Goal: Feedback & Contribution: Submit feedback/report problem

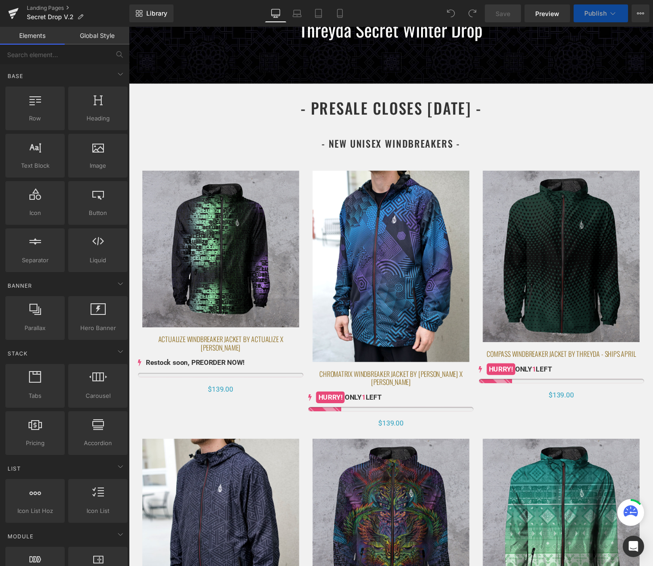
scroll to position [279, 0]
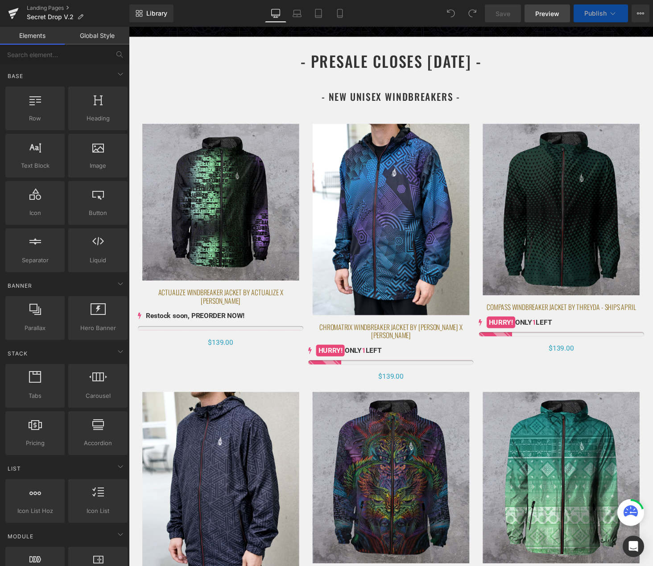
click at [550, 19] on link "Preview" at bounding box center [546, 13] width 45 height 18
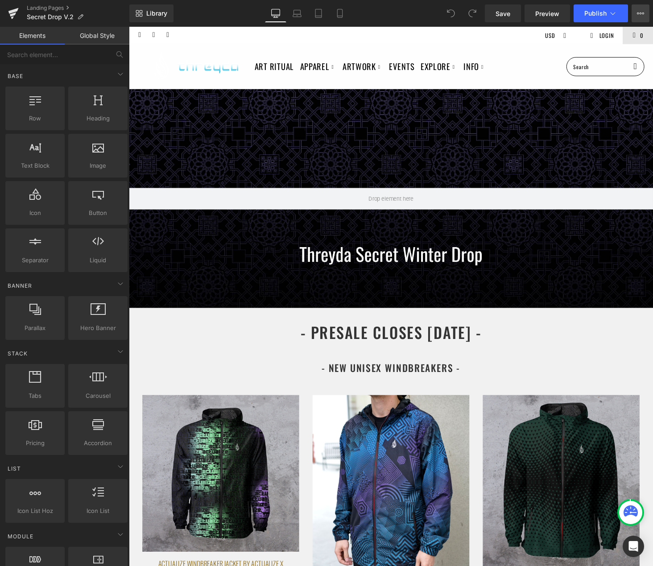
click at [639, 18] on button "View Live Page View with current Template Save Template to Library Schedule Pub…" at bounding box center [640, 13] width 18 height 18
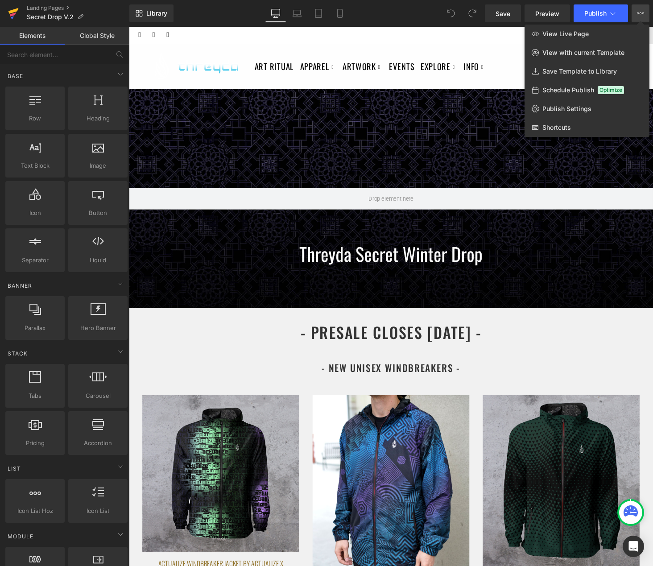
click at [15, 11] on icon at bounding box center [13, 11] width 10 height 6
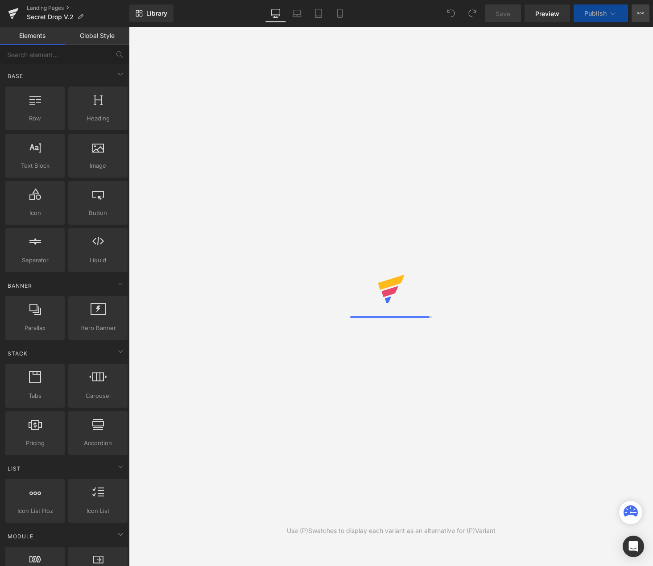
click at [639, 15] on icon at bounding box center [640, 13] width 7 height 7
click at [152, 16] on span "Library" at bounding box center [156, 13] width 21 height 8
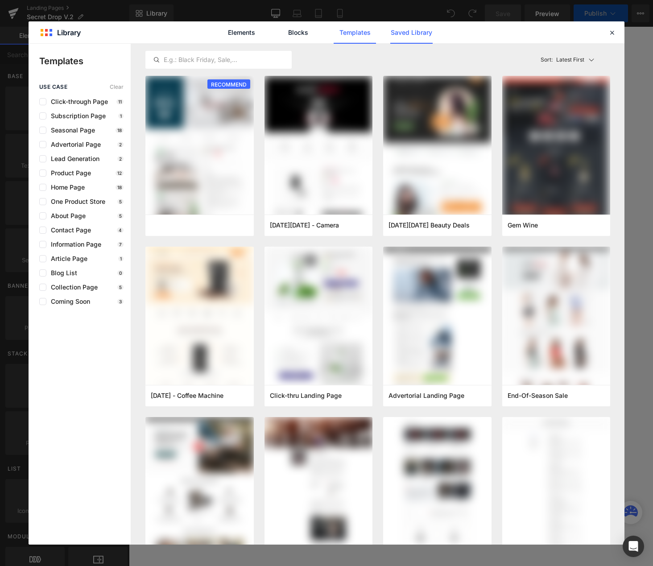
click at [417, 36] on link "Saved Library" at bounding box center [411, 32] width 42 height 22
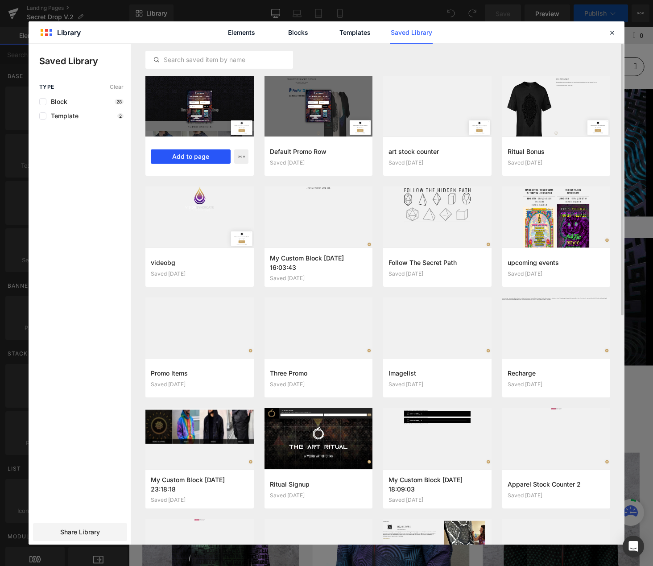
click at [220, 154] on button "Add to page" at bounding box center [191, 156] width 80 height 14
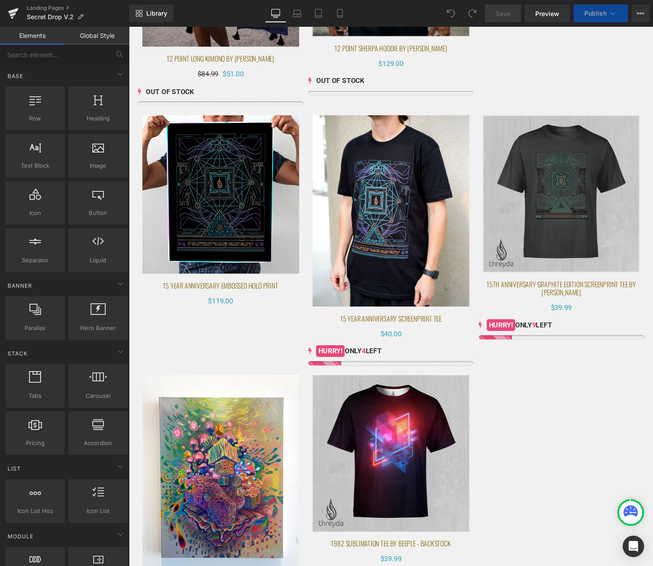
scroll to position [2, 0]
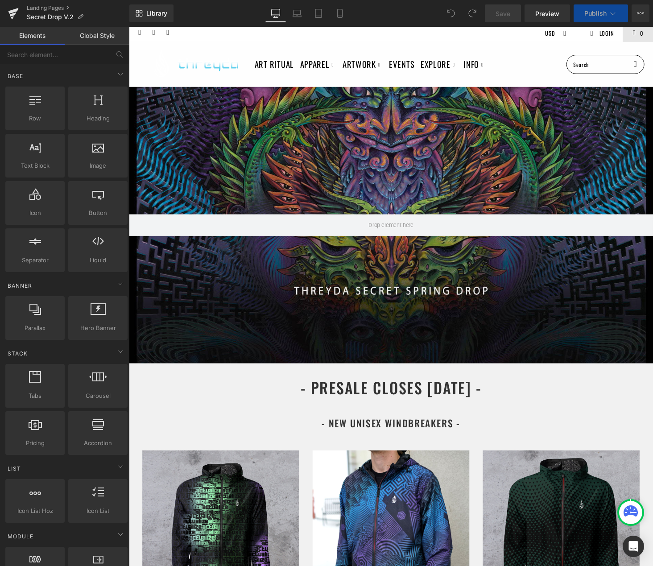
click at [430, 152] on div at bounding box center [398, 231] width 539 height 284
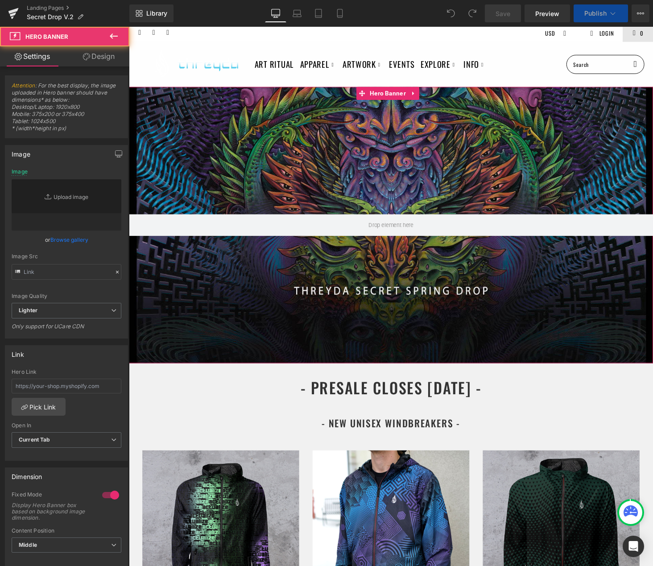
scroll to position [0, 0]
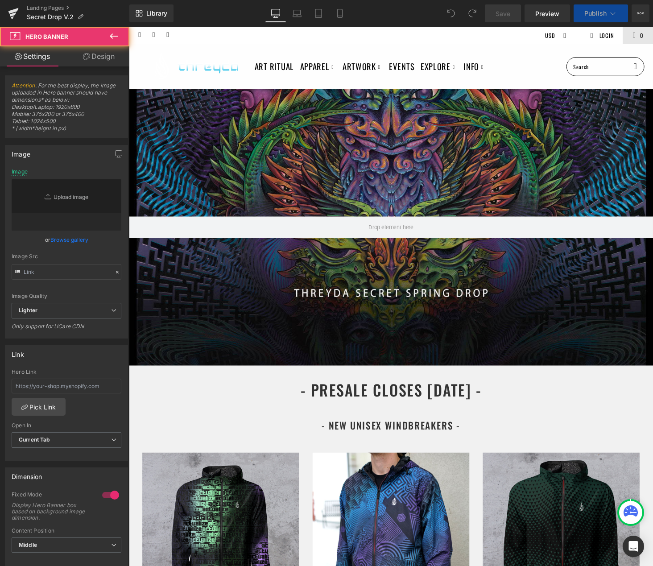
type input "https://ucarecdn.com/8c0ee352-9436-4707-bec0-fc29b2e11c93/-/format/auto/-/previ…"
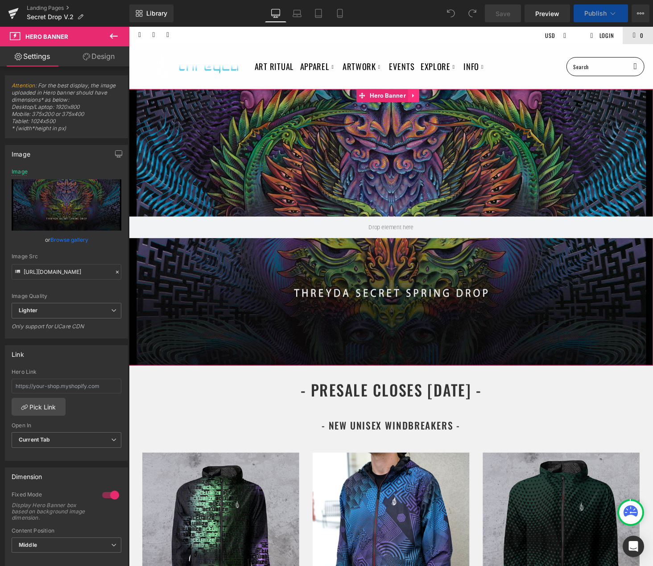
click at [420, 97] on icon at bounding box center [421, 98] width 2 height 4
click at [429, 96] on icon at bounding box center [427, 98] width 6 height 6
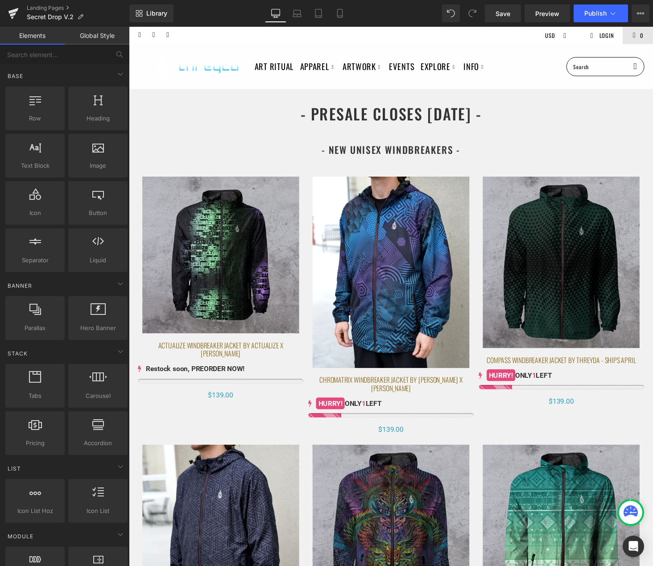
click at [398, 119] on span "Heading" at bounding box center [391, 116] width 24 height 11
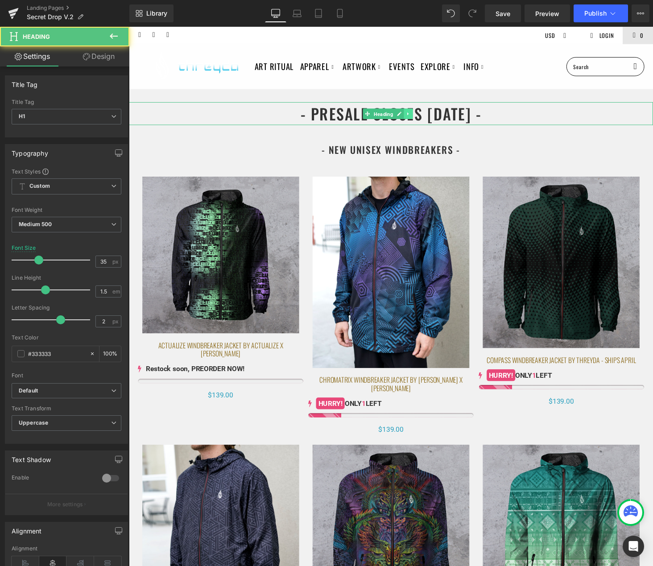
click at [417, 118] on icon at bounding box center [416, 116] width 5 height 5
click at [420, 119] on icon at bounding box center [421, 116] width 5 height 5
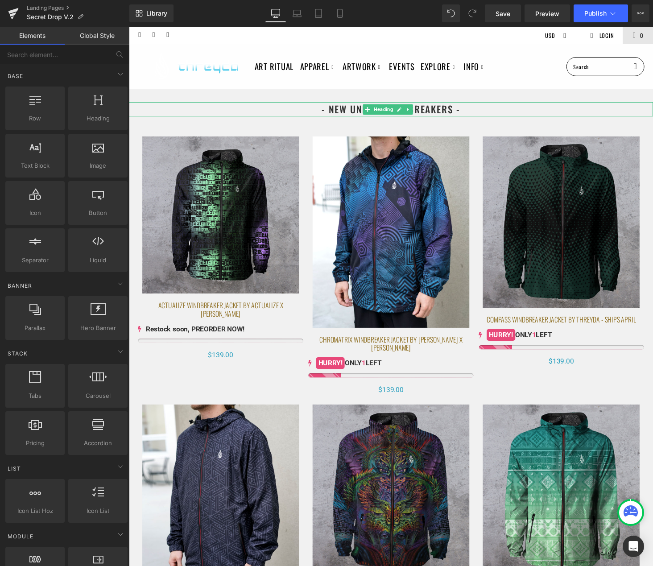
click at [419, 114] on link at bounding box center [416, 112] width 9 height 11
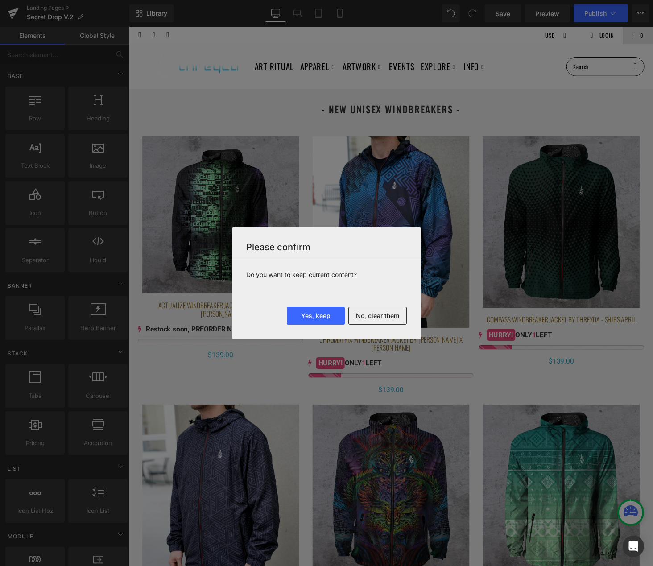
click at [411, 111] on div at bounding box center [326, 283] width 653 height 566
click at [372, 317] on button "No, clear them" at bounding box center [377, 316] width 58 height 18
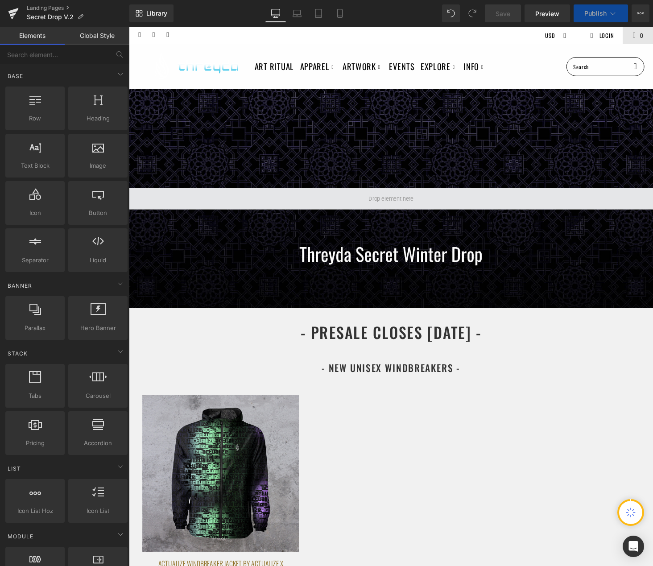
scroll to position [0, 0]
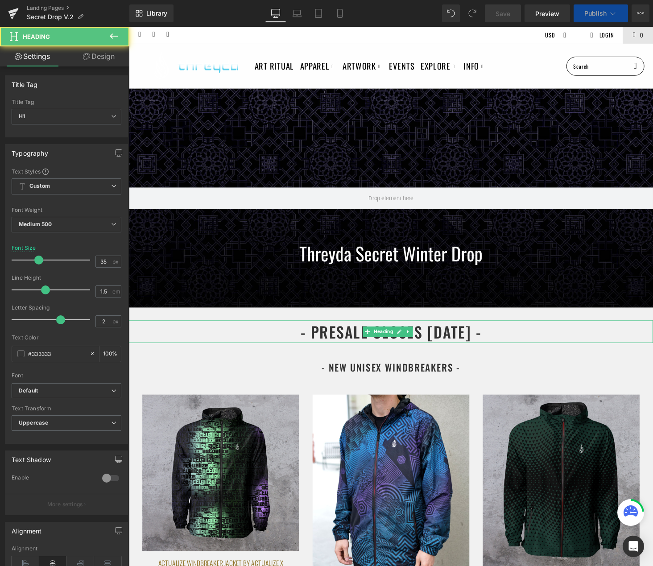
click at [487, 329] on h1 "- PRESALE CLOSES [DATE] -" at bounding box center [398, 341] width 539 height 24
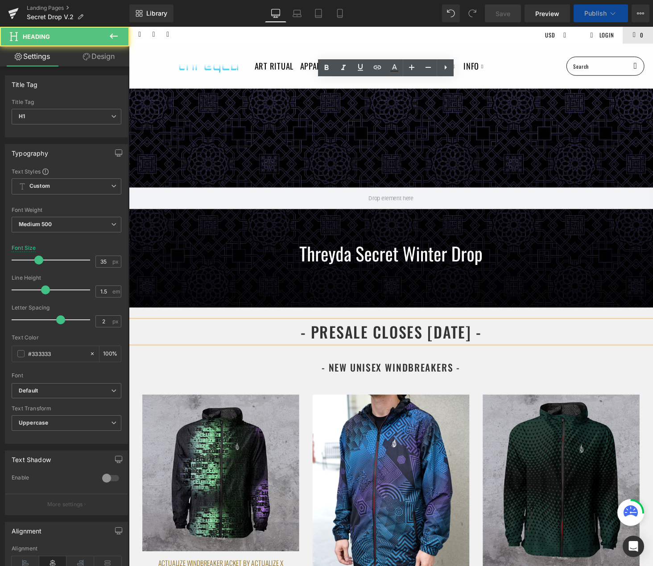
click at [485, 329] on h1 "- PRESALE CLOSES [DATE] -" at bounding box center [398, 341] width 539 height 24
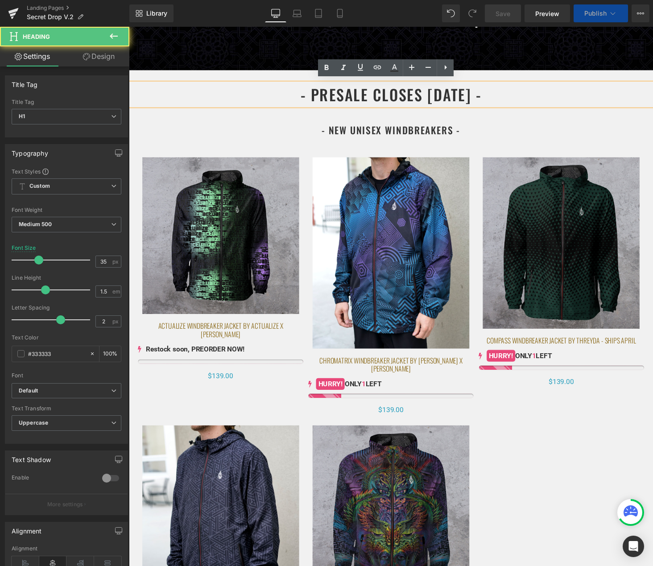
click at [498, 91] on h1 "- PRESALE CLOSES [DATE] -" at bounding box center [398, 97] width 539 height 24
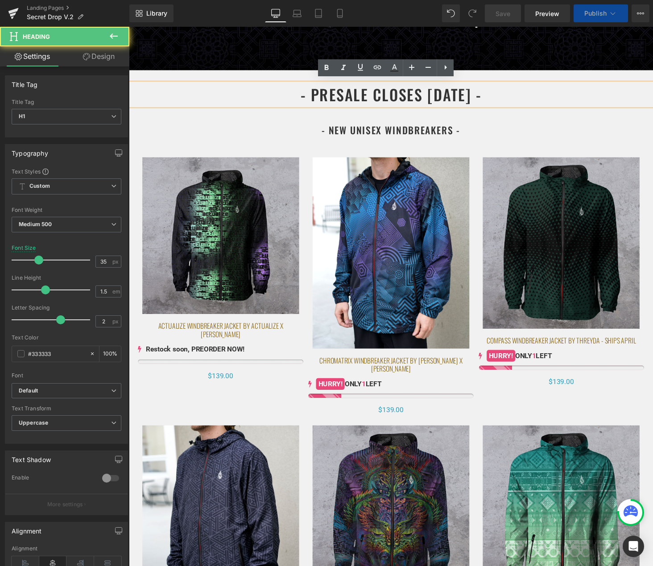
click at [501, 93] on h1 "- PRESALE CLOSES [DATE] -" at bounding box center [398, 97] width 539 height 24
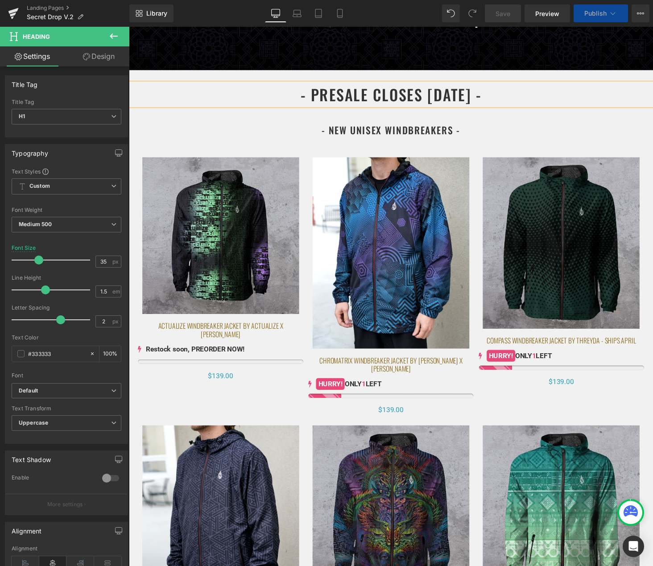
click at [551, 131] on h1 "- NEW UNISEX WINDBREAKERs -" at bounding box center [398, 133] width 539 height 15
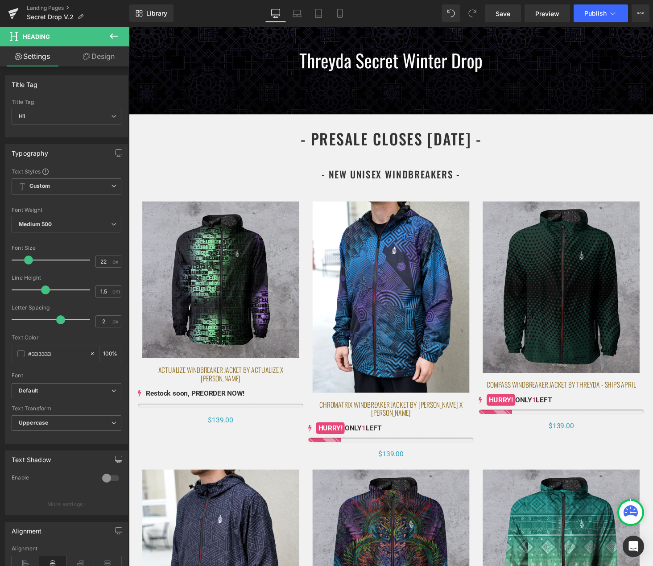
scroll to position [35, 0]
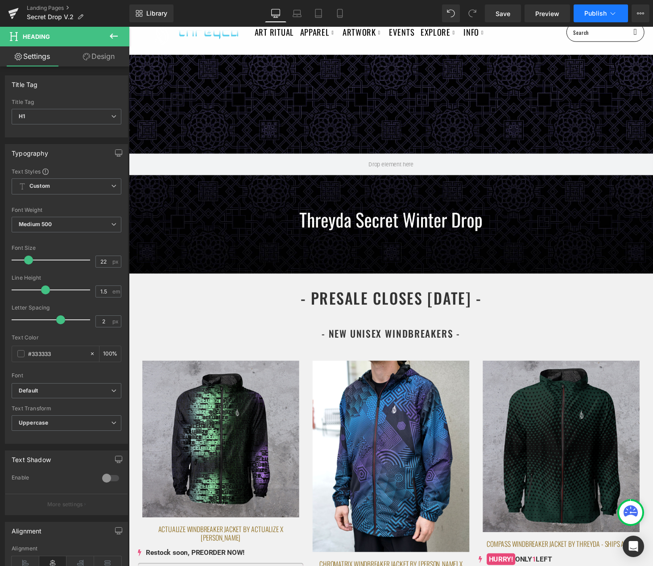
click at [618, 11] on button "Publish" at bounding box center [600, 13] width 54 height 18
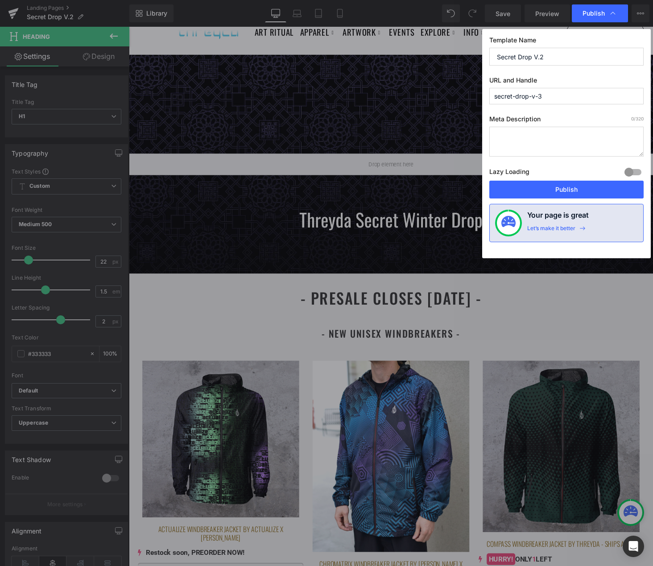
click at [560, 97] on input "secret-drop-v-3" at bounding box center [566, 96] width 154 height 16
type input "secret-drop-v-3"
click at [586, 191] on button "Publish" at bounding box center [566, 190] width 154 height 18
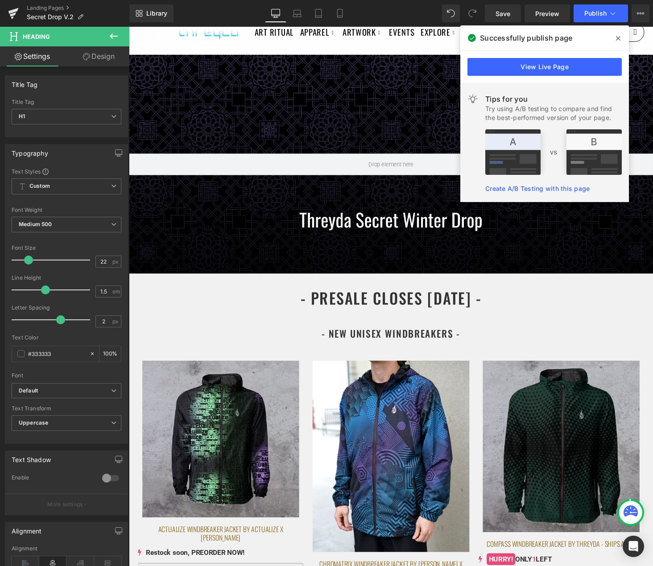
click at [619, 35] on icon at bounding box center [618, 38] width 4 height 7
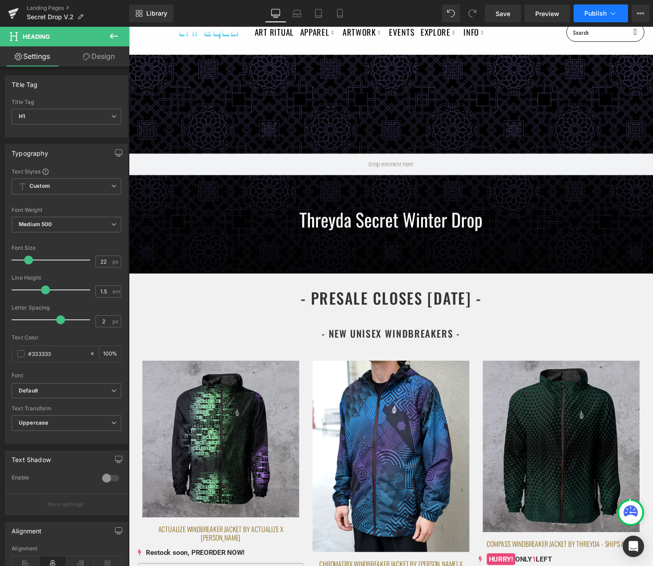
click at [609, 17] on icon at bounding box center [612, 13] width 9 height 9
click at [17, 14] on icon at bounding box center [13, 13] width 11 height 22
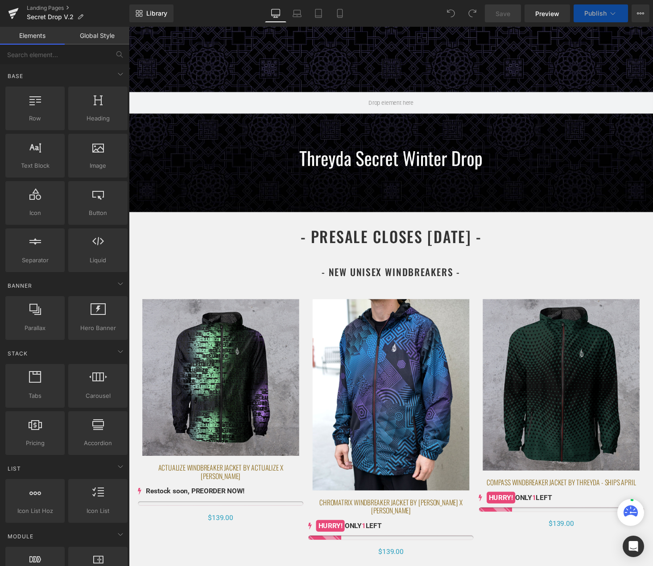
scroll to position [103, 0]
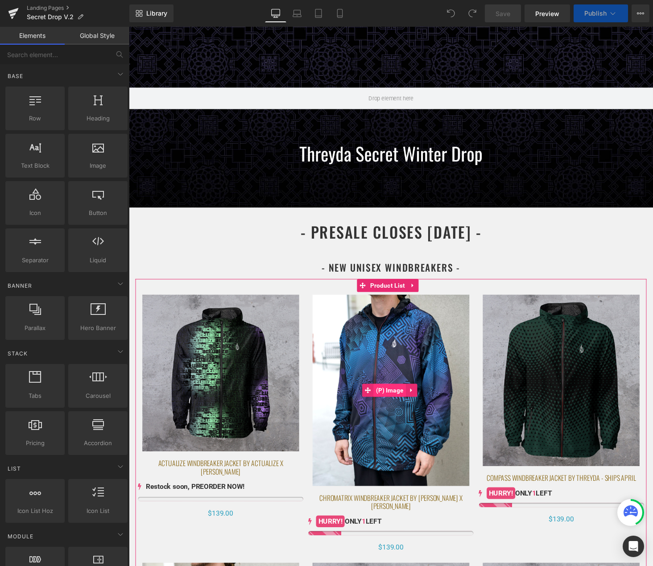
click at [403, 394] on link "(P) Image" at bounding box center [391, 400] width 45 height 13
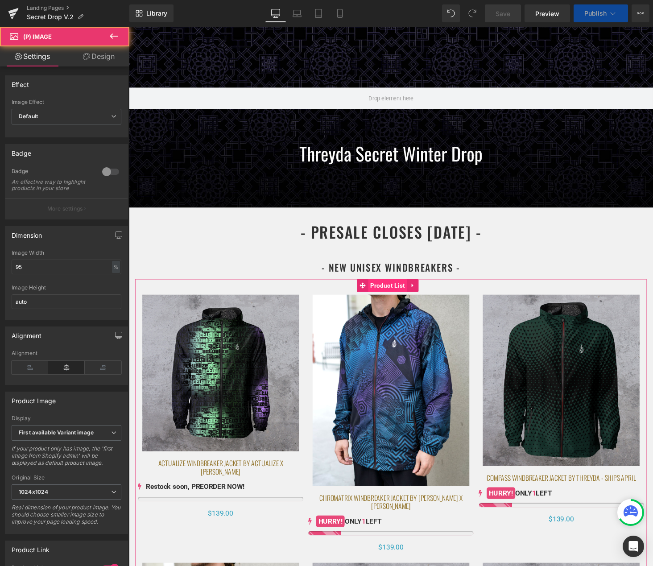
click at [403, 291] on span "Product List" at bounding box center [395, 292] width 41 height 13
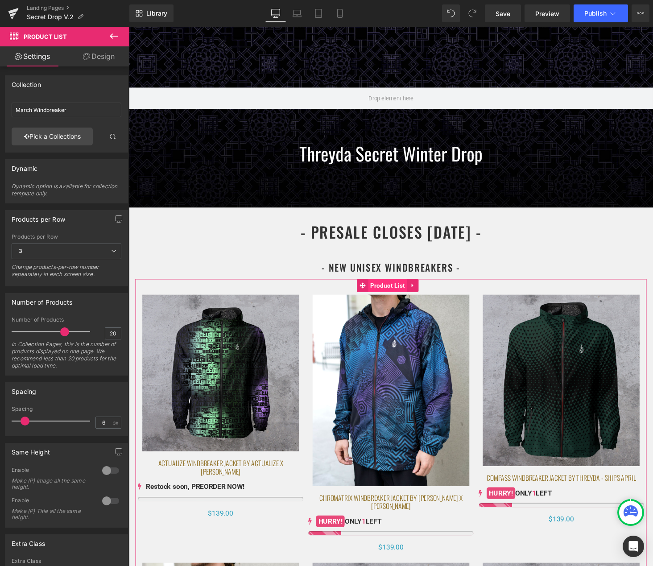
click at [400, 290] on span "Product List" at bounding box center [395, 292] width 41 height 13
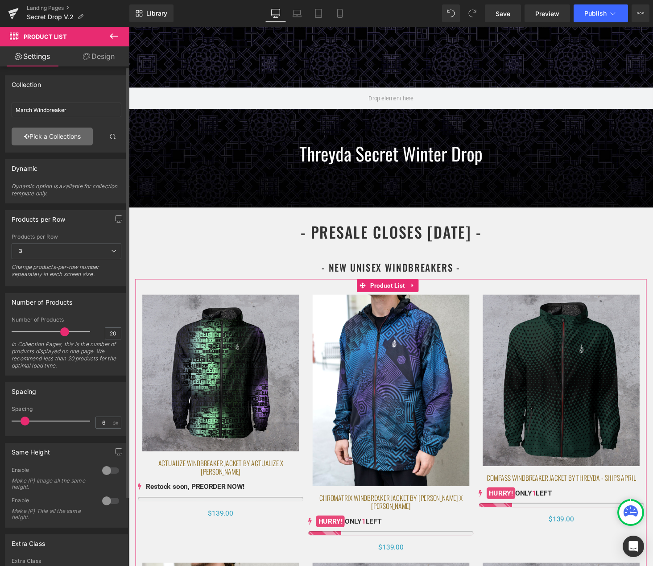
click at [67, 135] on link "Pick a Collections" at bounding box center [52, 137] width 81 height 18
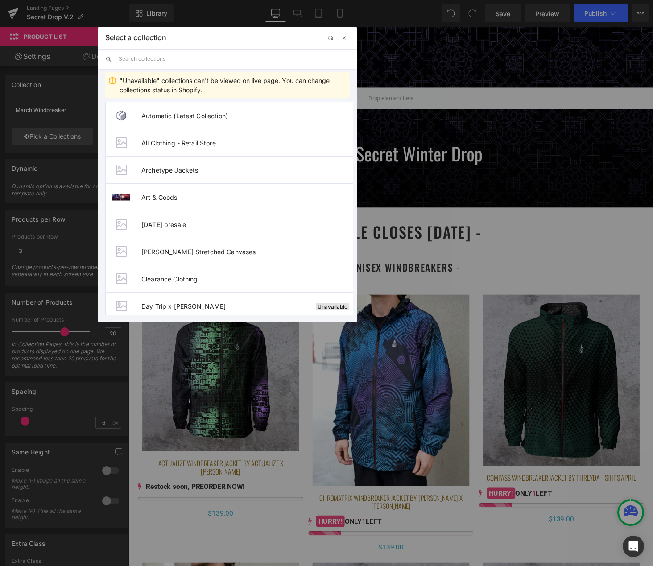
click at [154, 59] on input "text" at bounding box center [234, 59] width 231 height 20
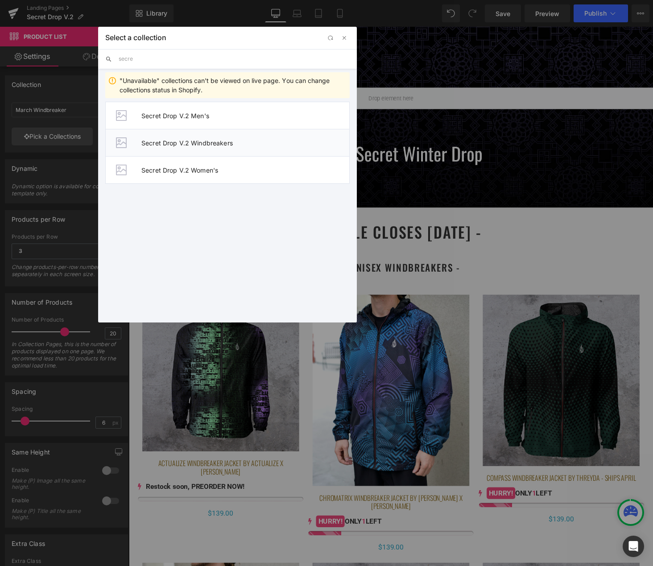
type input "secre"
click at [226, 139] on span "Secret Drop V.2 Windbreakers" at bounding box center [245, 143] width 208 height 8
type input "Secret Drop V.2 Windbreakers"
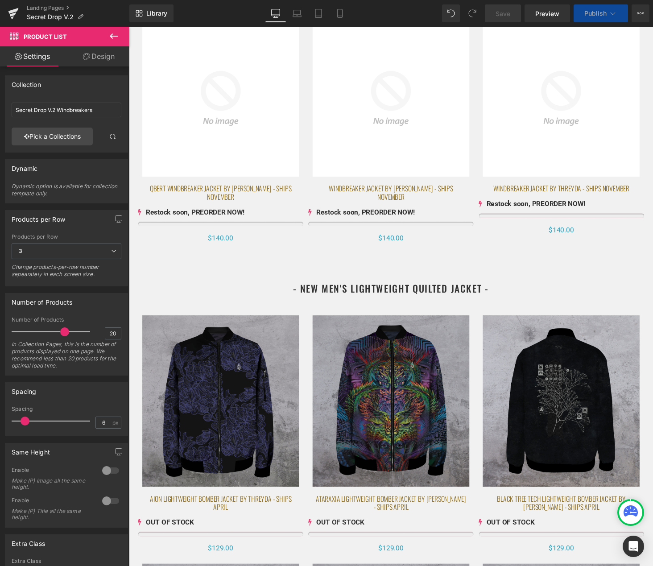
scroll to position [690, 0]
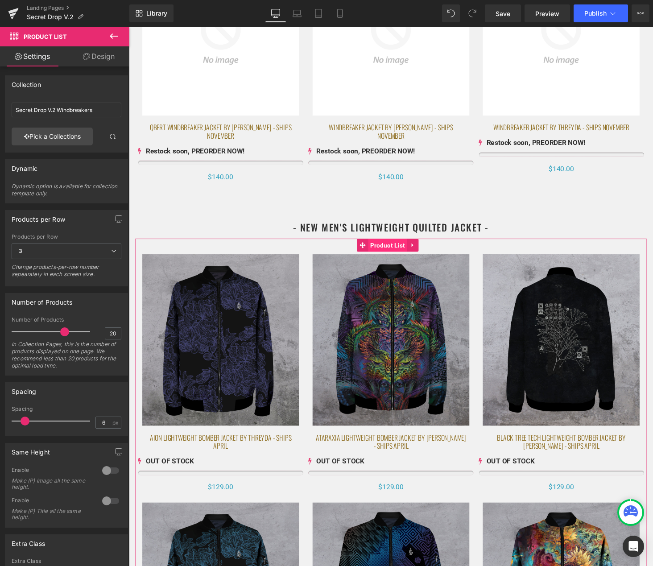
click at [398, 247] on span "Product List" at bounding box center [395, 251] width 41 height 13
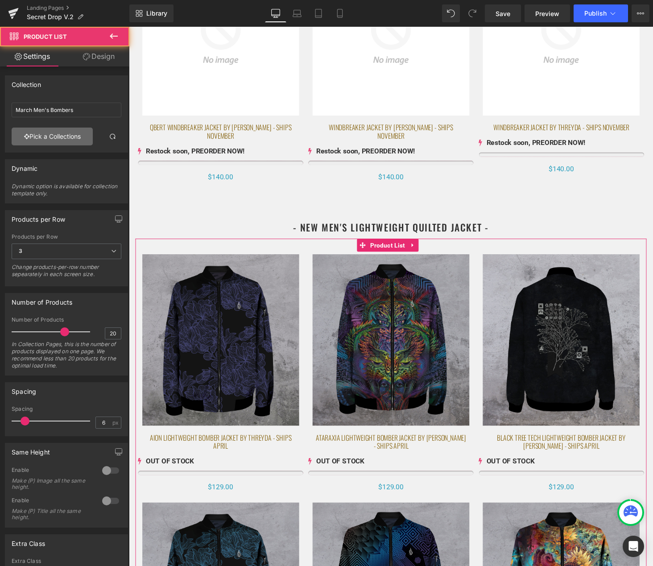
click at [42, 138] on link "Pick a Collections" at bounding box center [52, 137] width 81 height 18
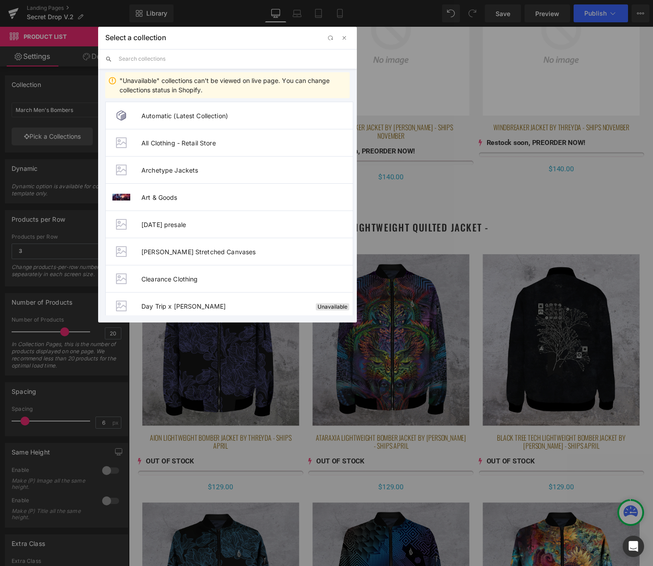
click at [163, 64] on input "text" at bounding box center [234, 59] width 231 height 20
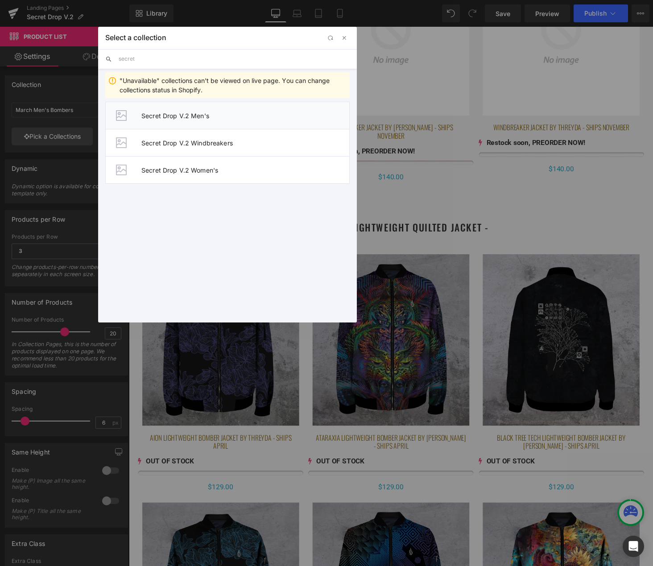
type input "secret"
click at [236, 116] on span "Secret Drop V.2 Men's" at bounding box center [245, 116] width 208 height 8
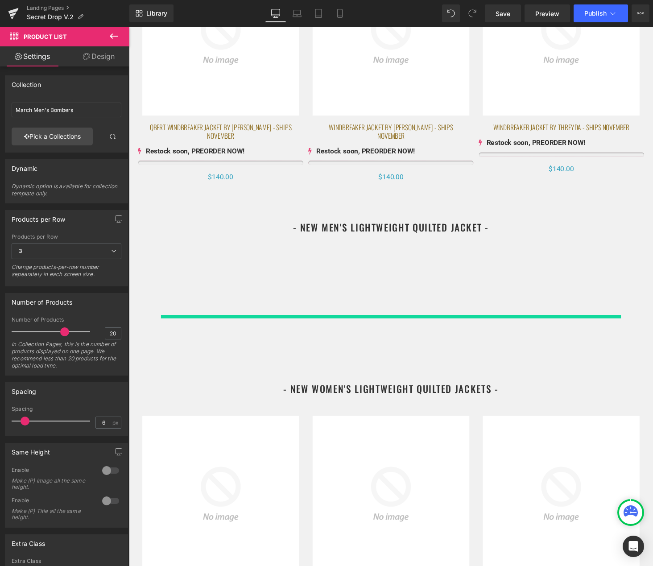
type input "Secret Drop V.2 Men's"
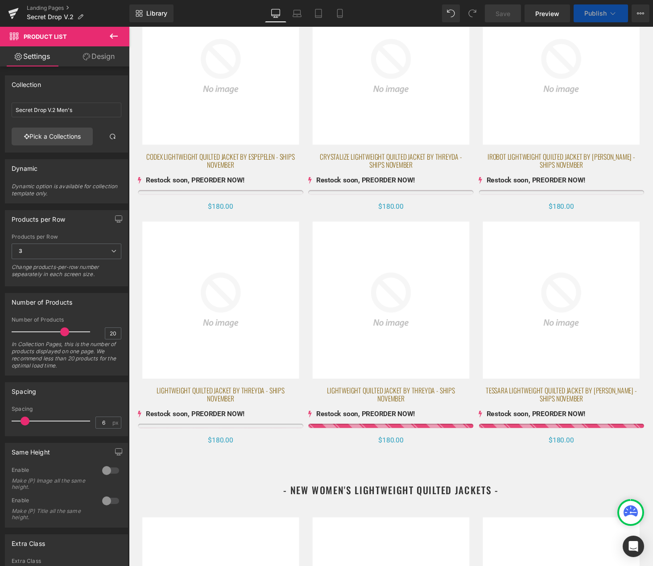
scroll to position [1232, 0]
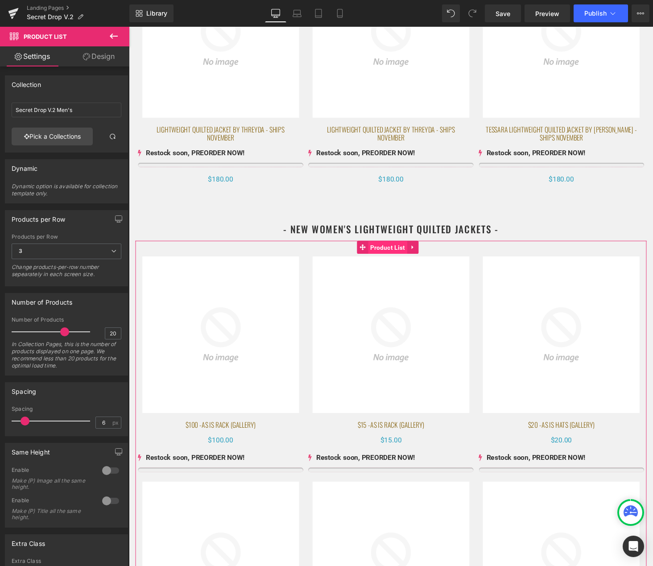
click at [393, 247] on span "Product List" at bounding box center [395, 253] width 41 height 13
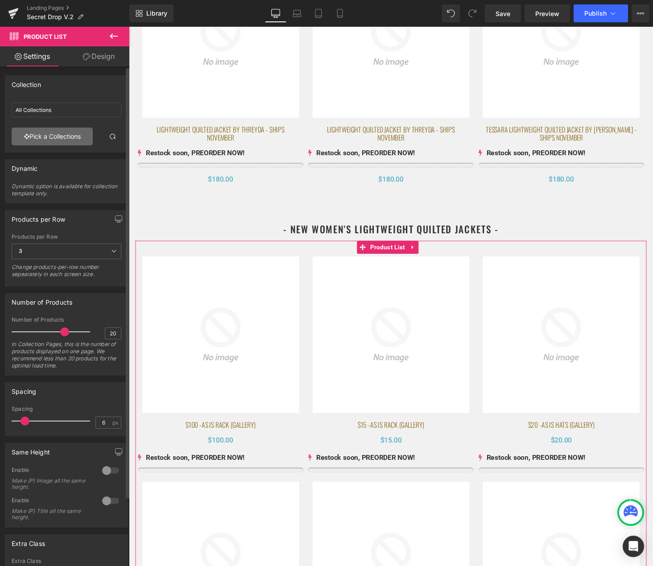
click at [58, 136] on link "Pick a Collections" at bounding box center [52, 137] width 81 height 18
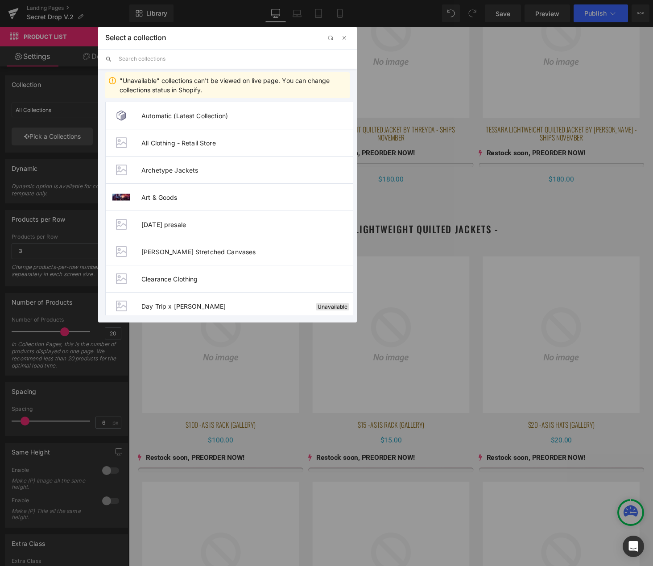
click at [158, 63] on input "text" at bounding box center [234, 59] width 231 height 20
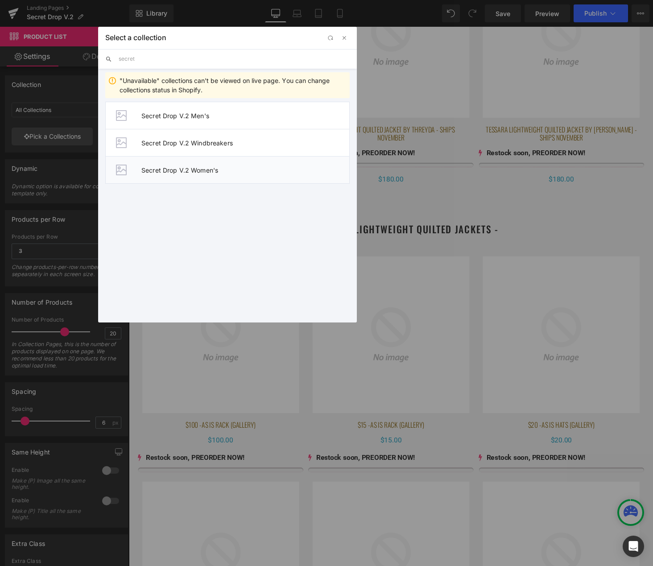
type input "secret"
click at [214, 169] on span "Secret Drop V.2 Women's" at bounding box center [245, 170] width 208 height 8
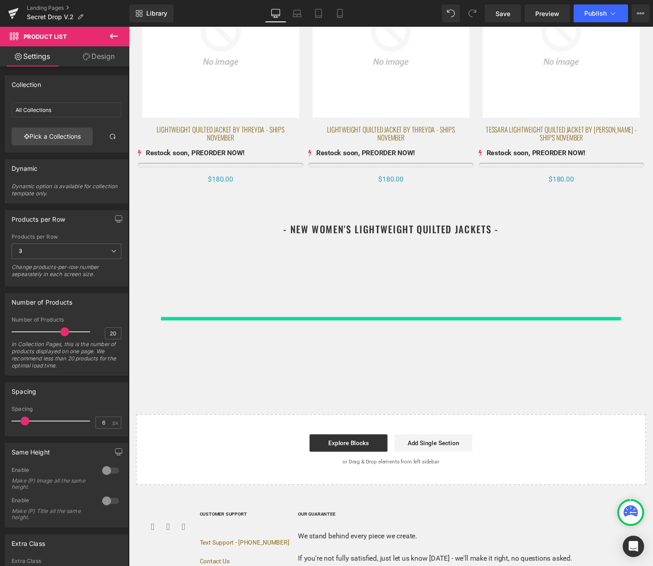
type input "Secret Drop V.2 Women's"
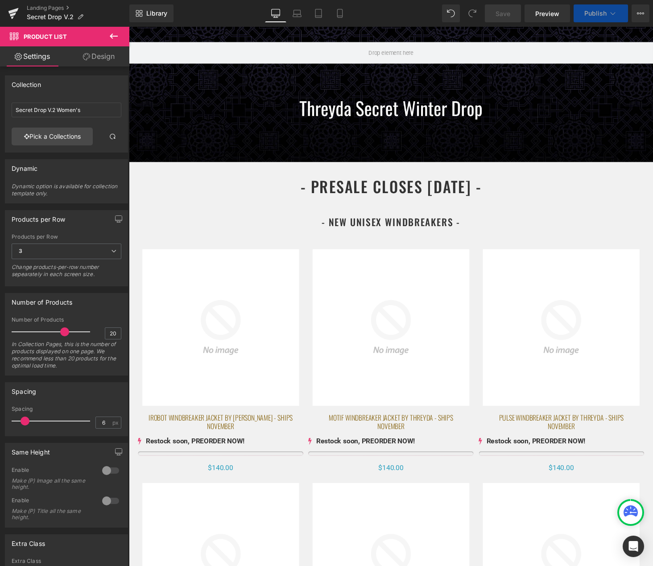
scroll to position [0, 0]
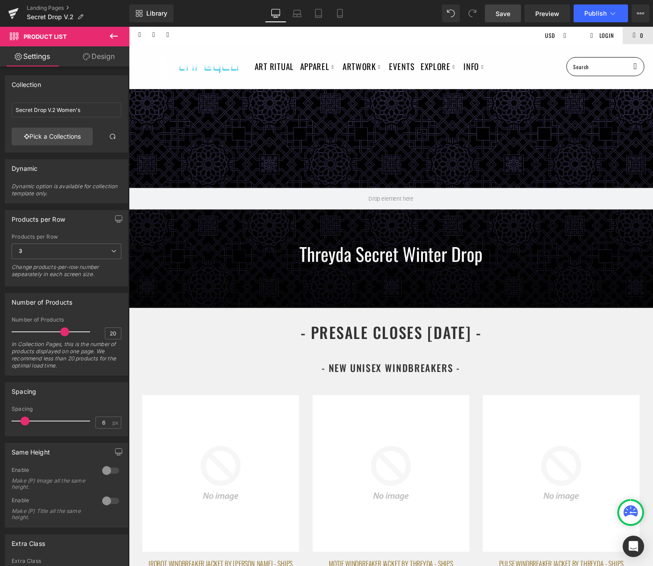
click at [503, 12] on span "Save" at bounding box center [502, 13] width 15 height 9
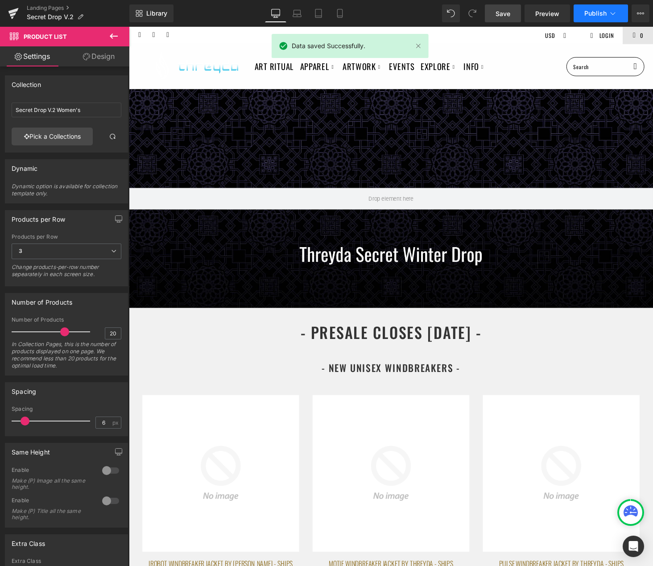
click at [613, 7] on button "Publish" at bounding box center [600, 13] width 54 height 18
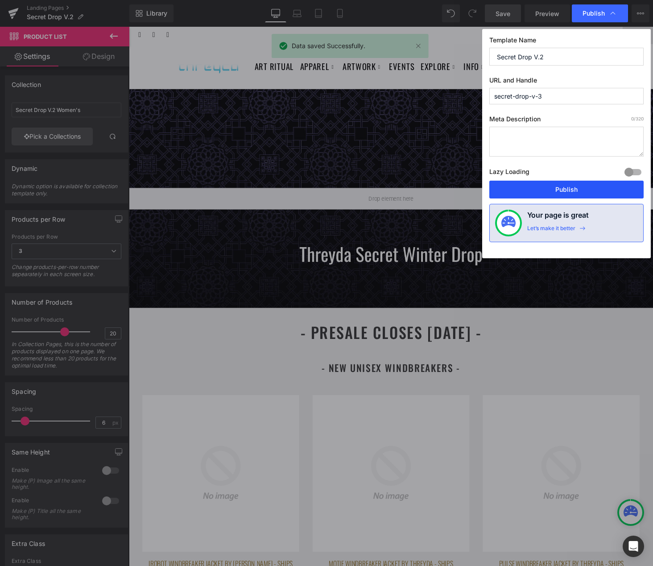
drag, startPoint x: 548, startPoint y: 190, endPoint x: 514, endPoint y: 302, distance: 116.8
click at [548, 190] on button "Publish" at bounding box center [566, 190] width 154 height 18
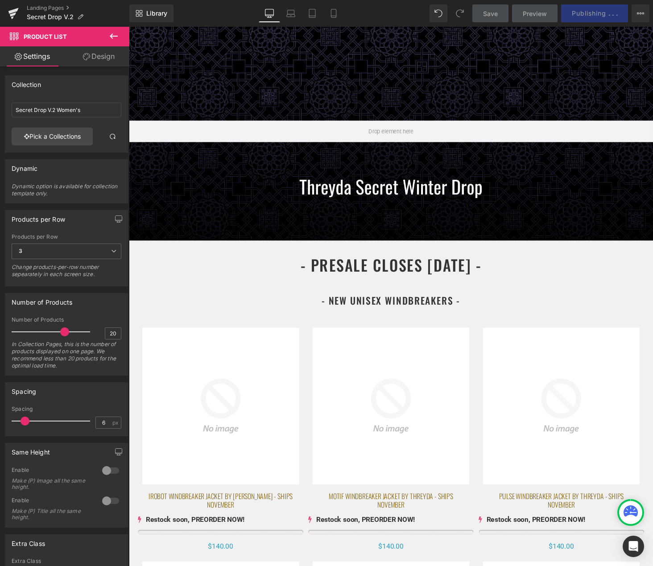
scroll to position [50, 0]
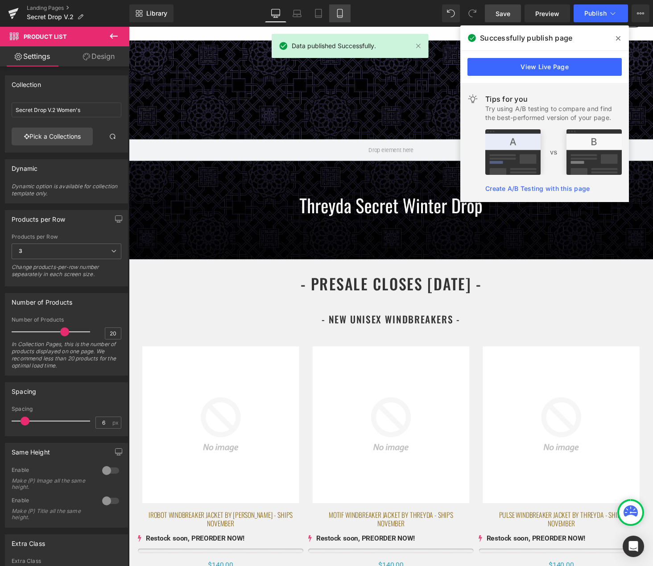
click at [340, 5] on link "Mobile" at bounding box center [339, 13] width 21 height 18
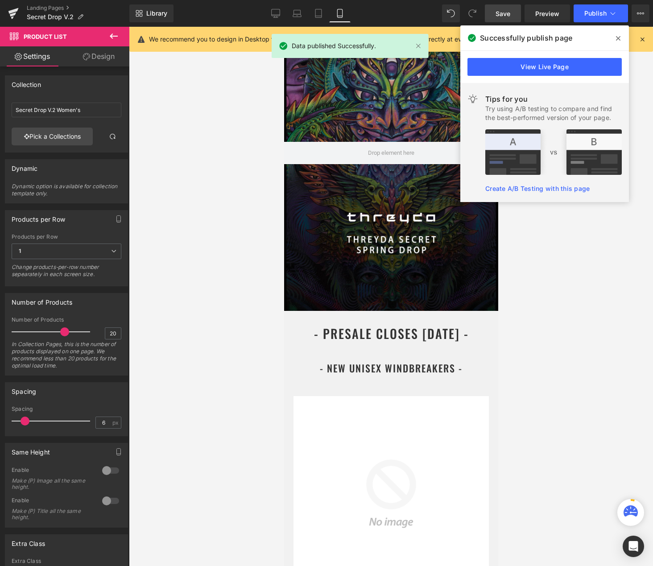
scroll to position [2207, 0]
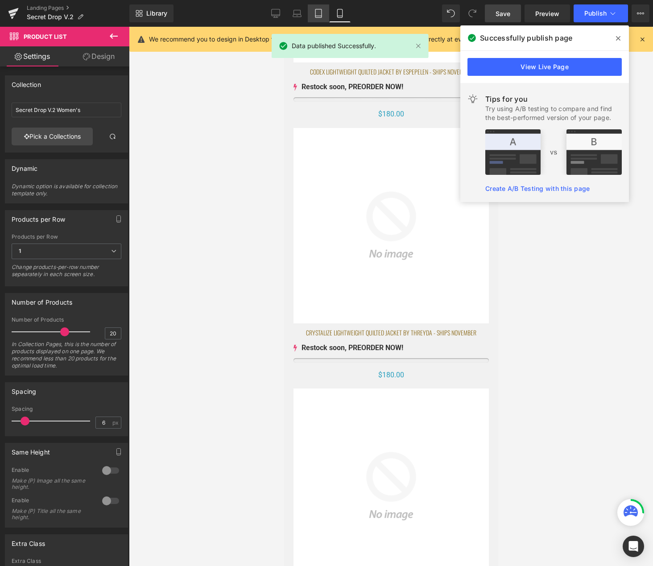
click at [320, 12] on icon at bounding box center [318, 13] width 9 height 9
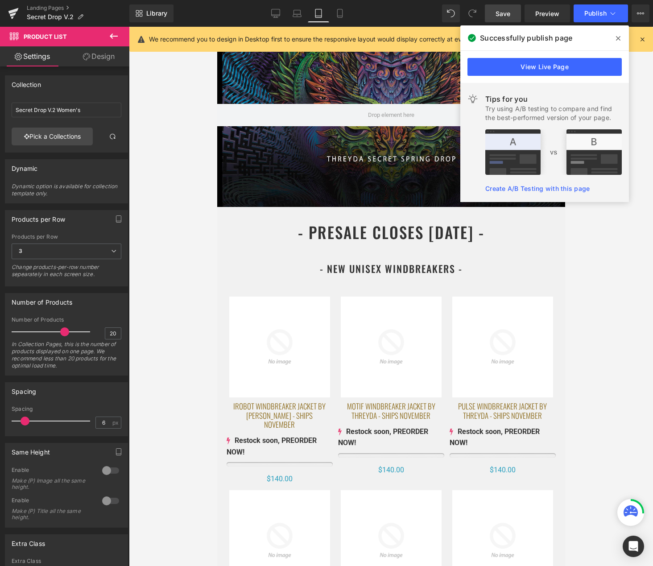
scroll to position [0, 0]
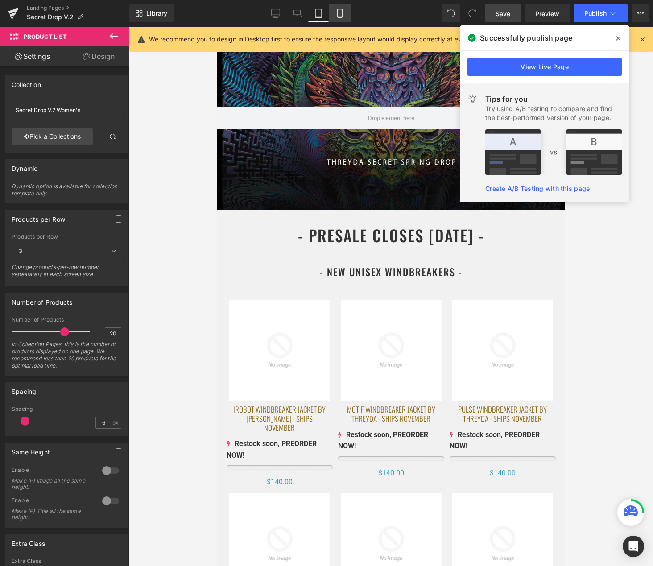
click at [335, 15] on link "Mobile" at bounding box center [339, 13] width 21 height 18
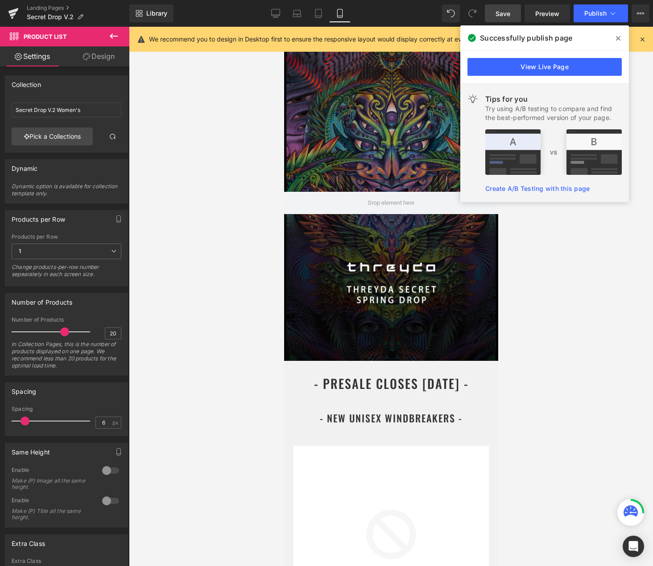
scroll to position [2461, 0]
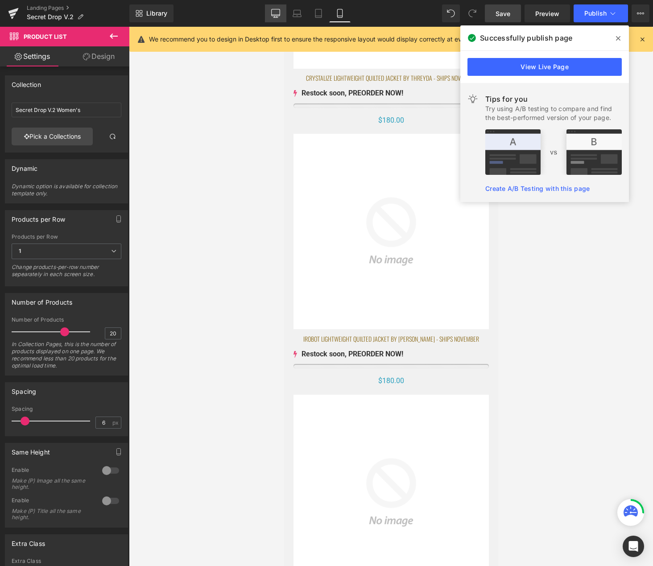
click at [276, 10] on icon at bounding box center [275, 13] width 9 height 9
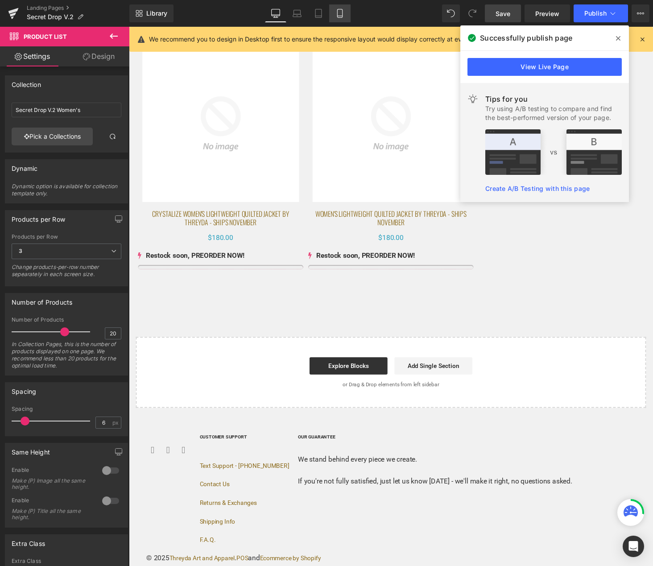
scroll to position [304, 0]
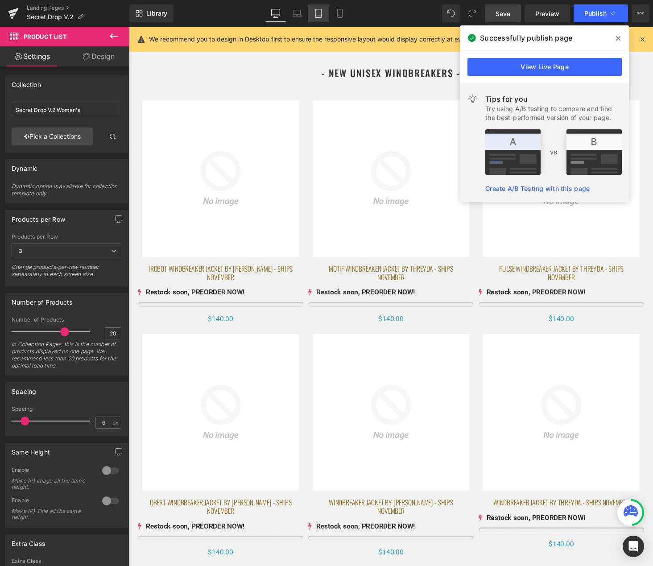
click at [320, 13] on icon at bounding box center [318, 13] width 9 height 9
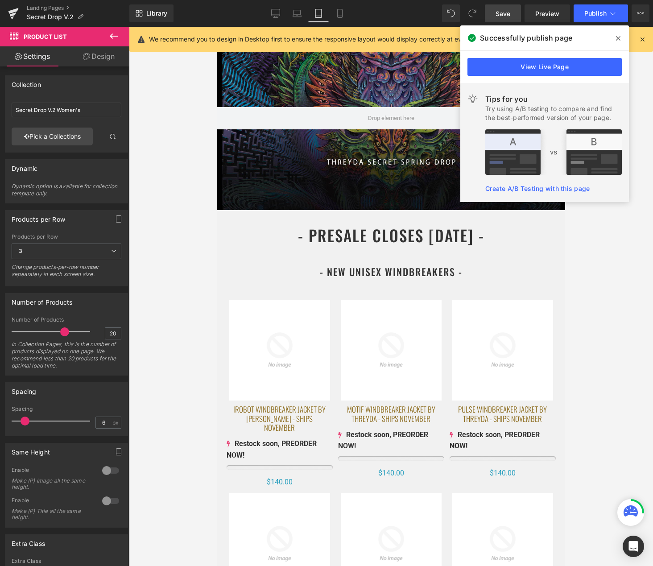
click at [620, 40] on icon at bounding box center [618, 38] width 4 height 7
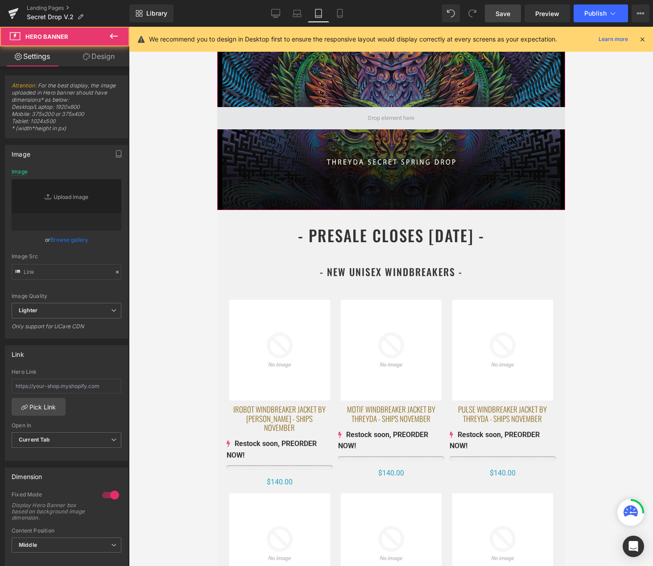
click at [409, 82] on div at bounding box center [391, 118] width 348 height 183
type input "https://ucarecdn.com/8c0ee352-9436-4707-bec0-fc29b2e11c93/-/format/auto/-/previ…"
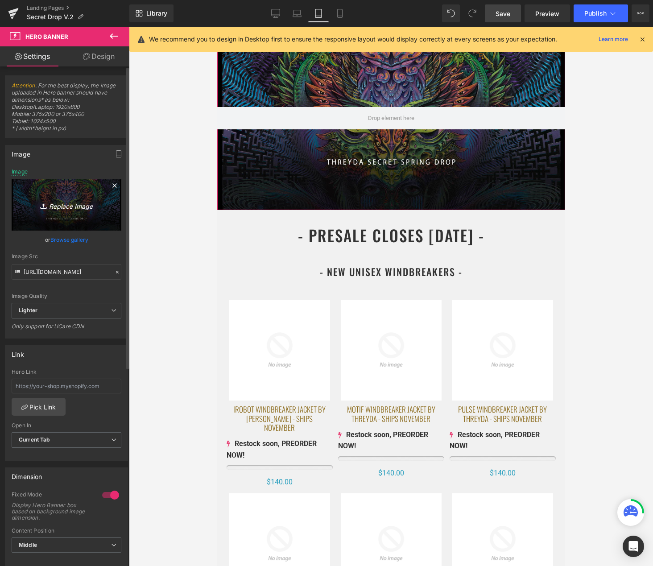
click at [64, 201] on icon "Replace Image" at bounding box center [66, 204] width 71 height 11
type input "C:\fakepath\Threyda Secret Winter Drop.png"
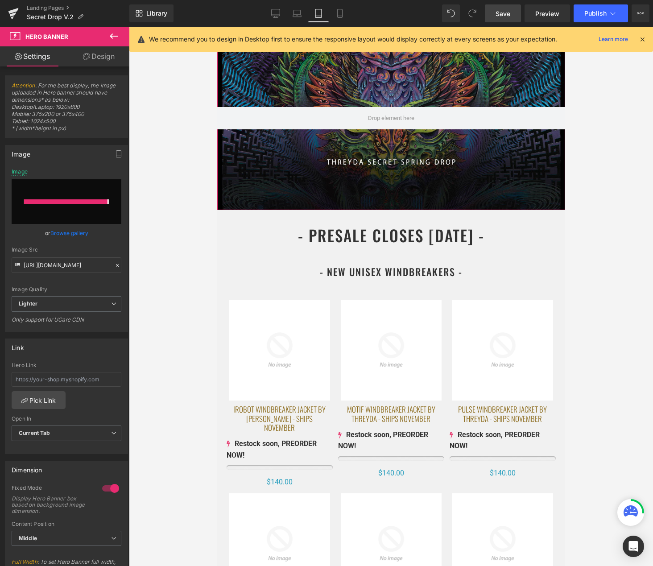
type input "https://ucarecdn.com/1259138d-fb11-46e3-8537-4d5a44ff0aaa/-/format/auto/-/previ…"
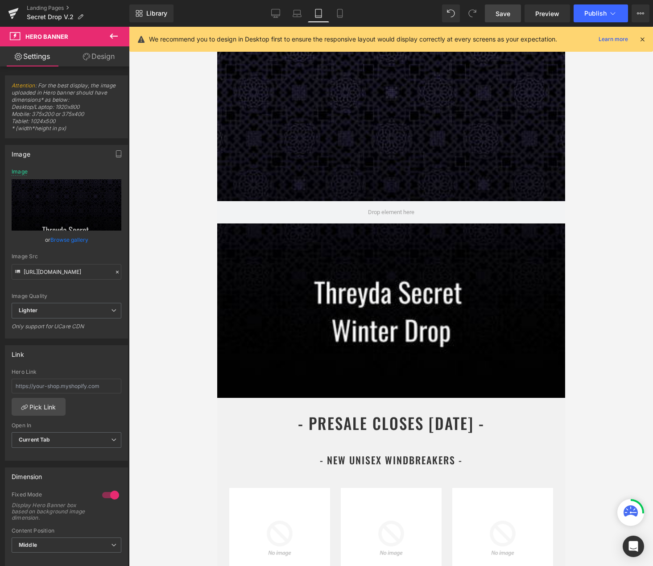
click at [613, 398] on div at bounding box center [391, 296] width 524 height 539
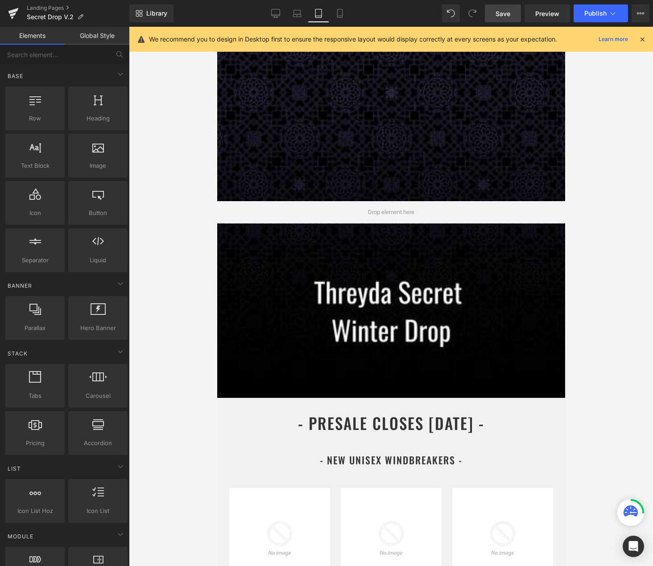
click at [511, 9] on link "Save" at bounding box center [503, 13] width 36 height 18
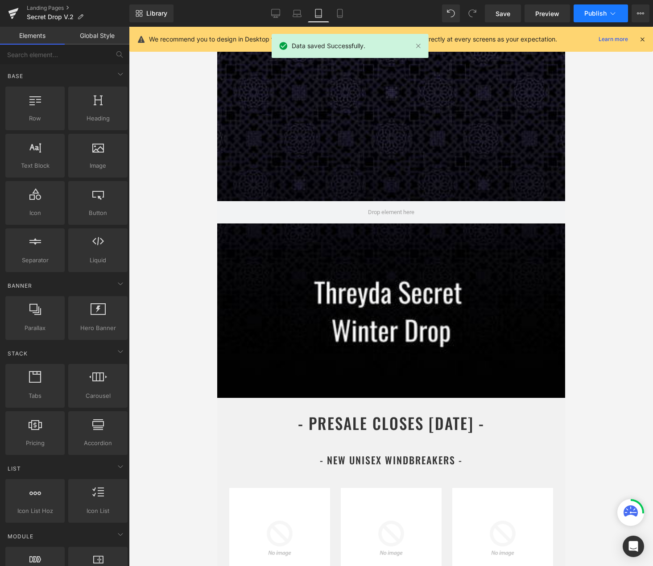
click at [610, 11] on icon at bounding box center [612, 13] width 9 height 9
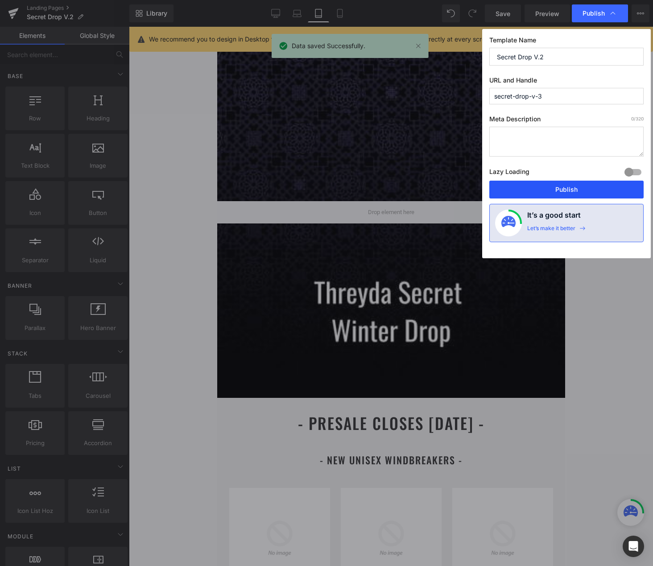
click at [547, 195] on button "Publish" at bounding box center [566, 190] width 154 height 18
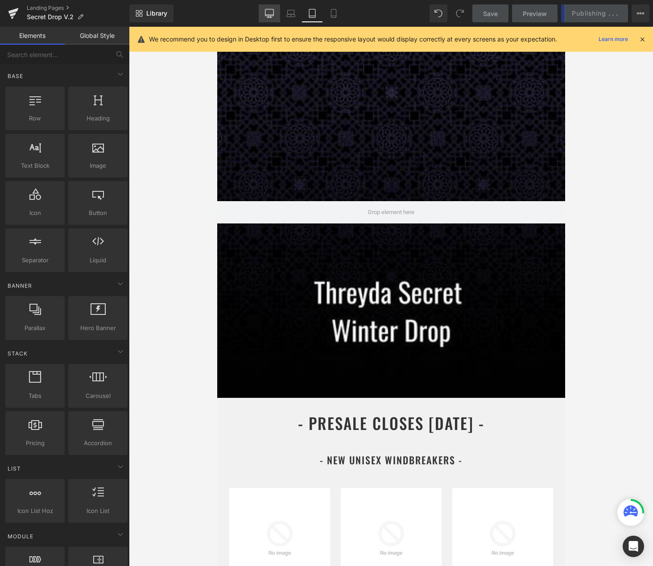
click at [271, 17] on icon at bounding box center [269, 13] width 9 height 9
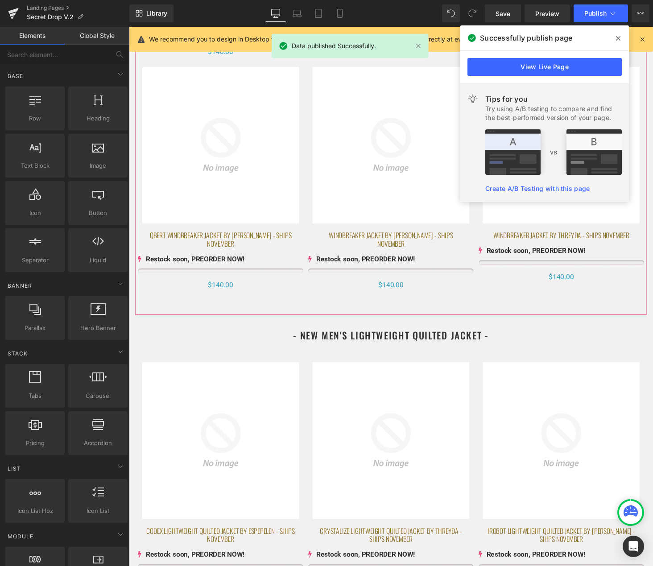
scroll to position [584, 0]
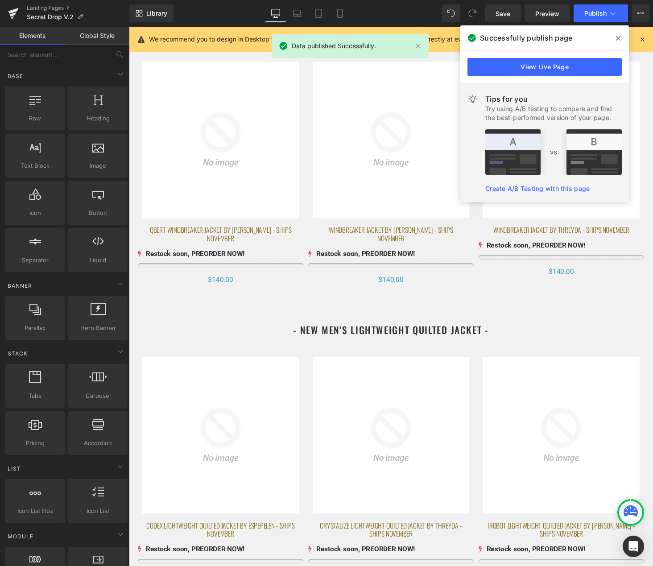
click at [619, 37] on icon at bounding box center [618, 38] width 4 height 4
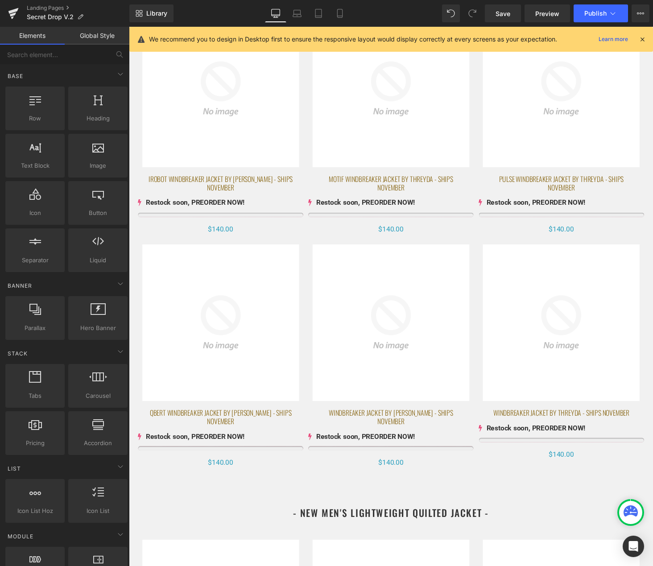
scroll to position [0, 0]
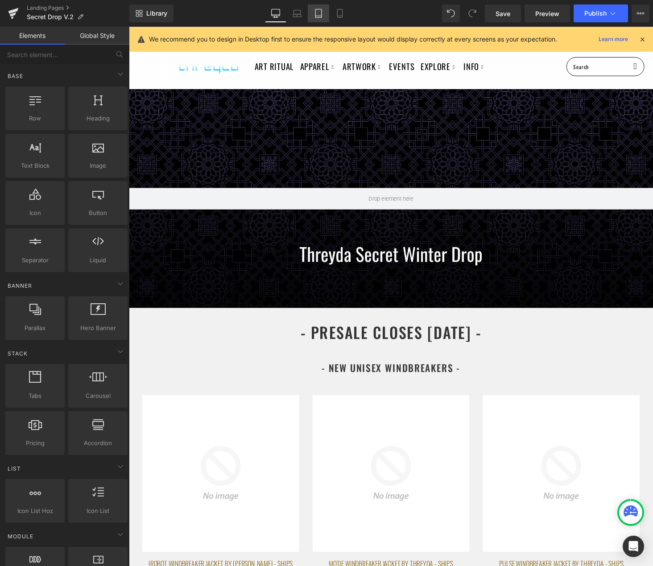
click at [326, 12] on link "Tablet" at bounding box center [318, 13] width 21 height 18
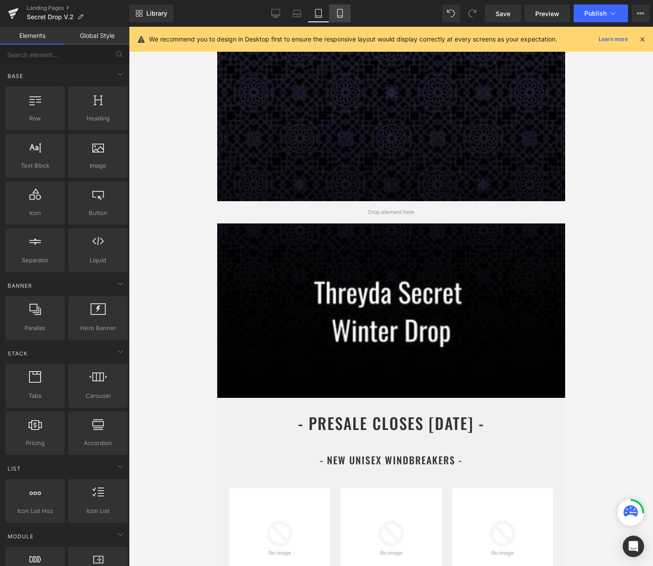
click at [345, 12] on link "Mobile" at bounding box center [339, 13] width 21 height 18
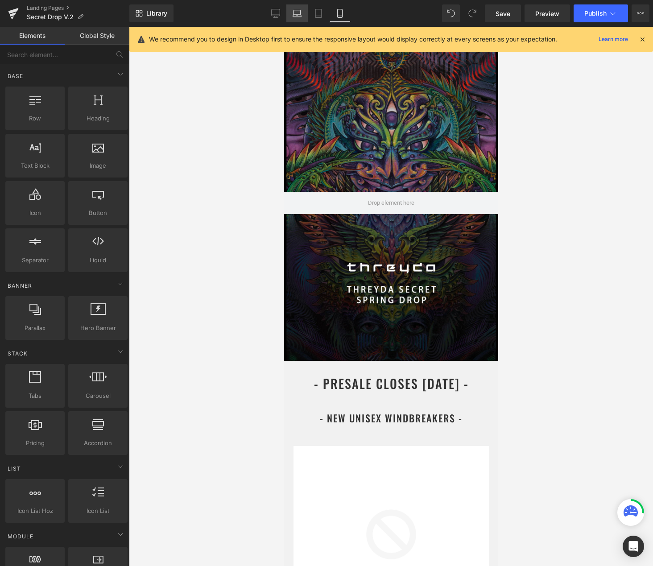
click at [303, 12] on link "Laptop" at bounding box center [296, 13] width 21 height 18
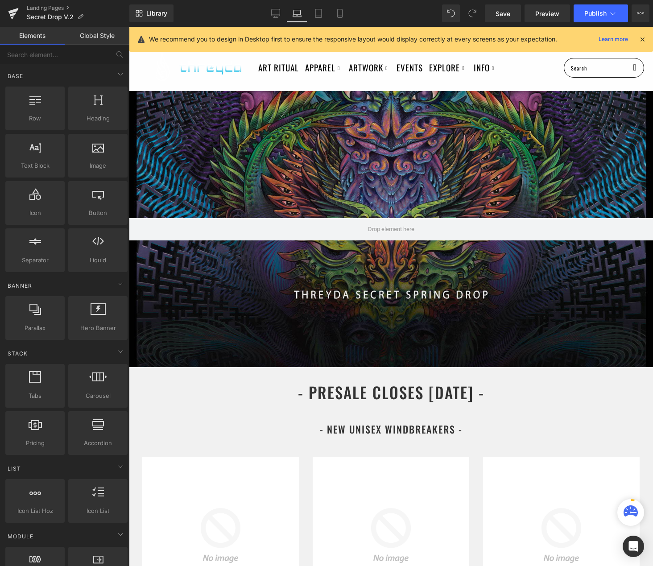
scroll to position [64, 0]
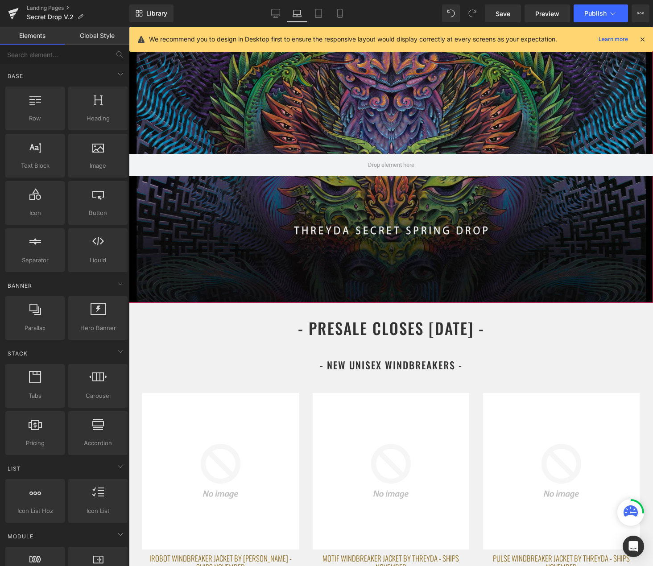
click at [395, 119] on div at bounding box center [391, 165] width 524 height 276
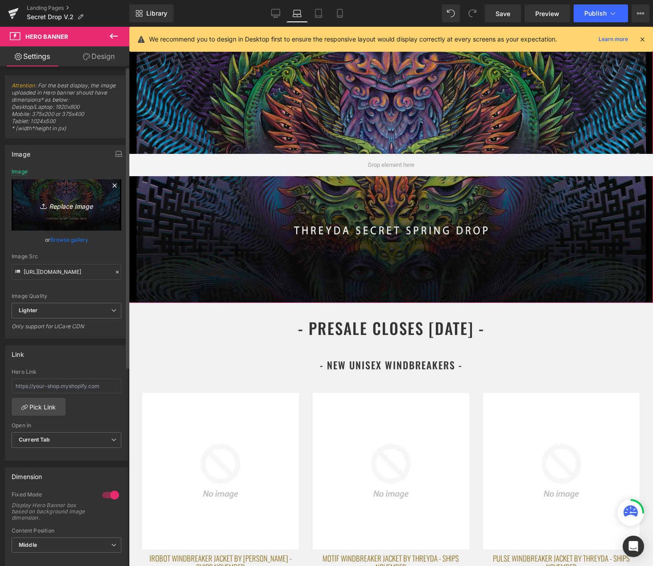
click at [70, 215] on link "Replace Image" at bounding box center [67, 204] width 110 height 51
click at [70, 240] on link "Browse gallery" at bounding box center [69, 240] width 38 height 16
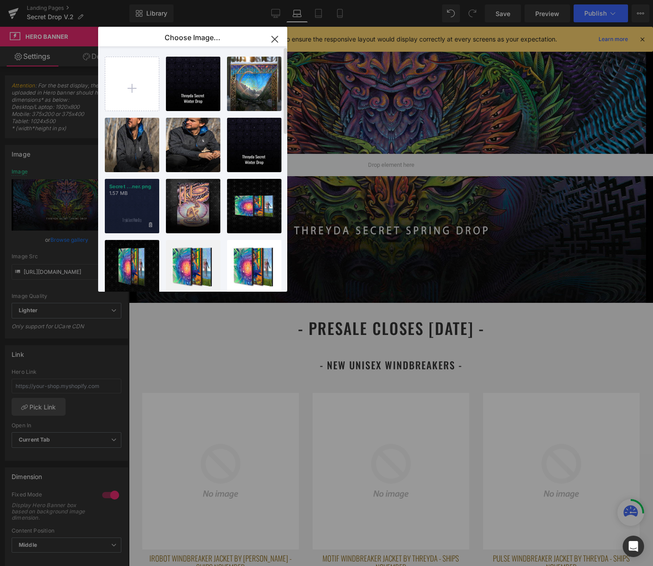
click at [140, 204] on div "Secret ...ner.png 1.57 MB" at bounding box center [132, 206] width 54 height 54
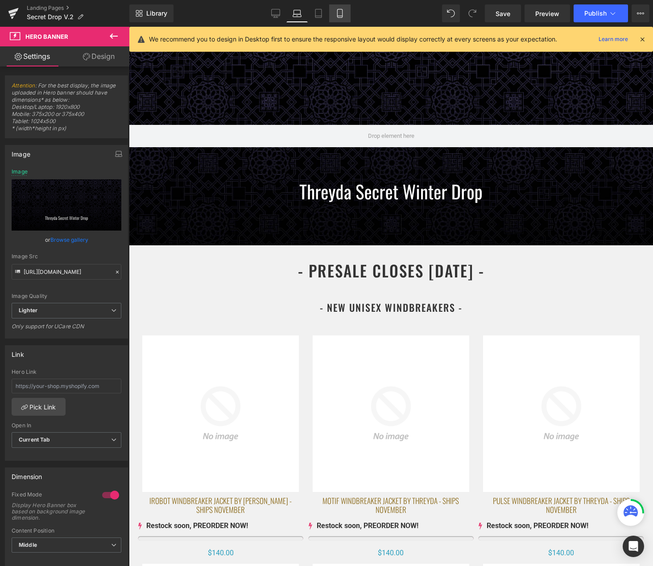
click at [346, 10] on link "Mobile" at bounding box center [339, 13] width 21 height 18
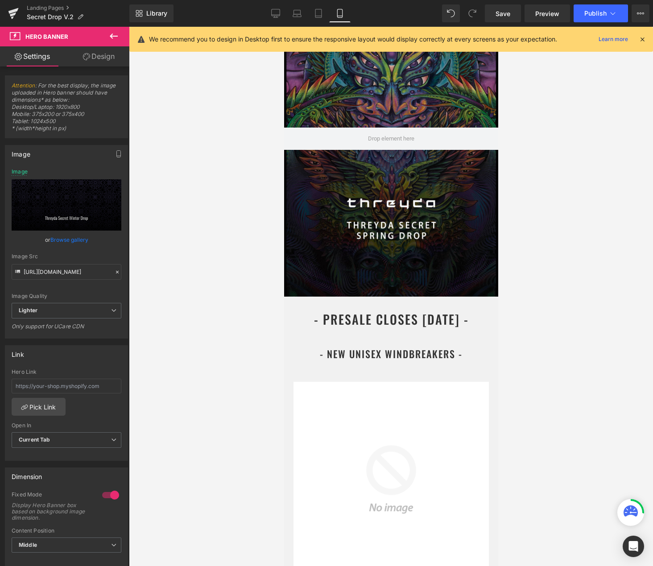
scroll to position [17, 0]
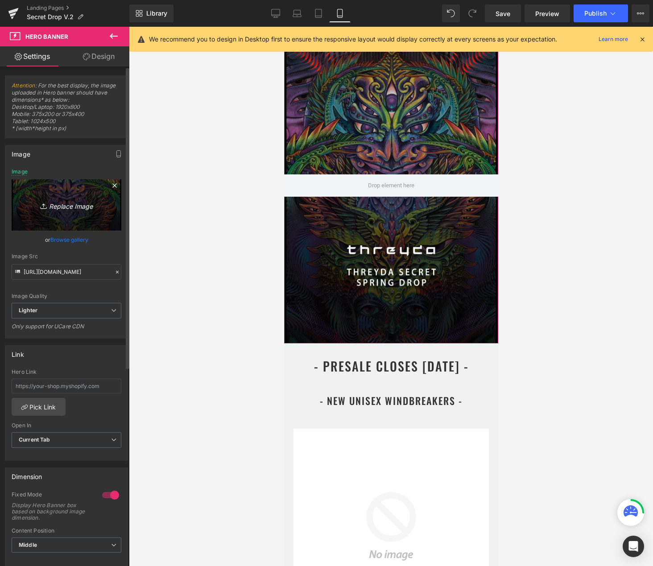
click at [76, 212] on link "Replace Image" at bounding box center [67, 204] width 110 height 51
click at [75, 239] on link "Browse gallery" at bounding box center [69, 240] width 38 height 16
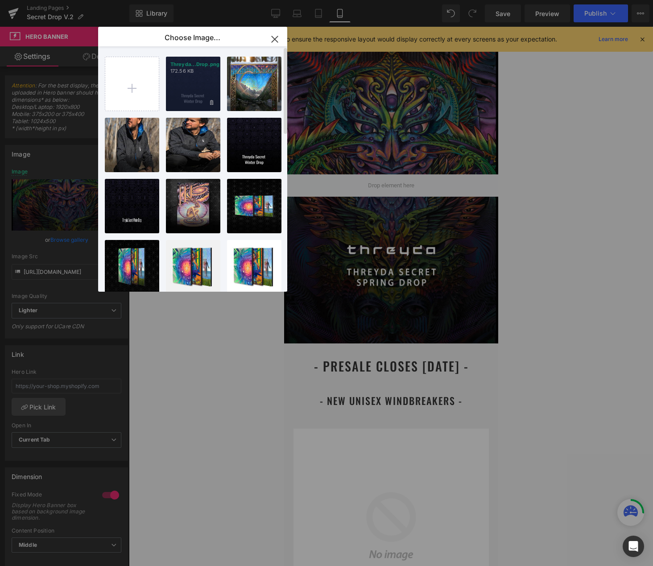
click at [193, 63] on p "Threyda...Drop.png" at bounding box center [192, 64] width 45 height 7
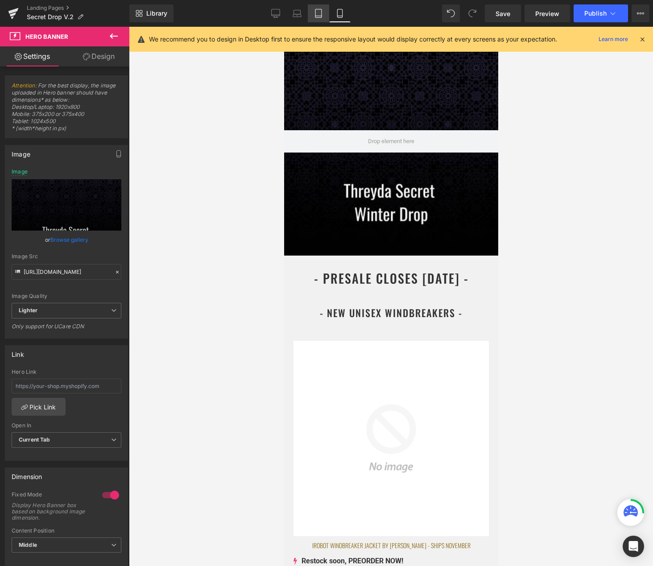
click at [321, 14] on icon at bounding box center [318, 13] width 6 height 8
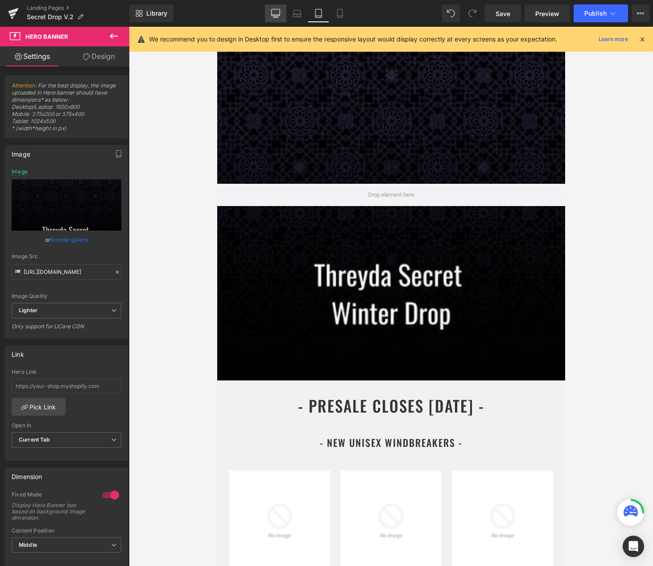
scroll to position [0, 0]
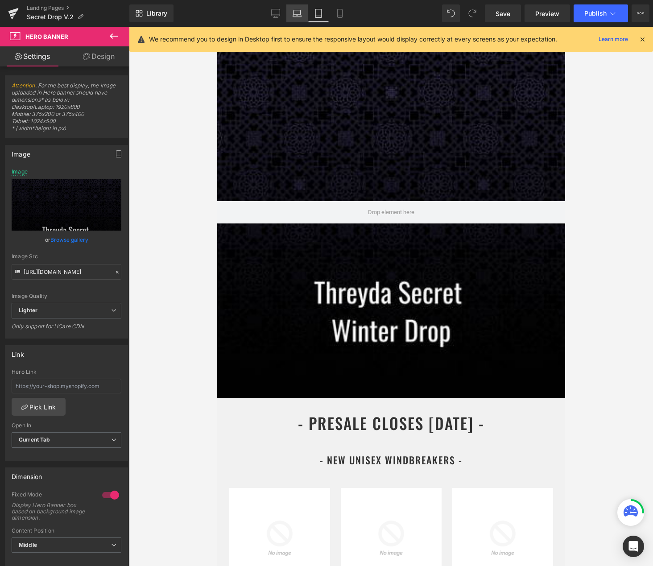
click at [297, 14] on icon at bounding box center [297, 15] width 8 height 3
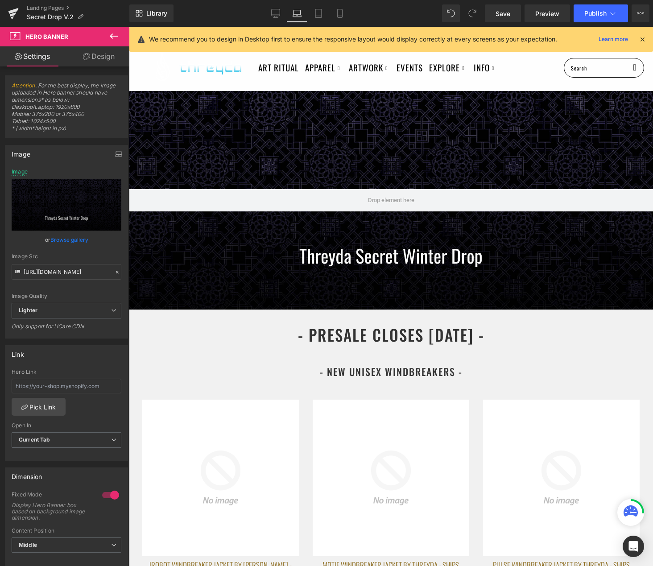
type input "https://ucarecdn.com/bed72a01-881e-4572-8b3c-2d77c8fb39fd/-/format/auto/-/previ…"
click at [277, 16] on icon at bounding box center [275, 13] width 9 height 9
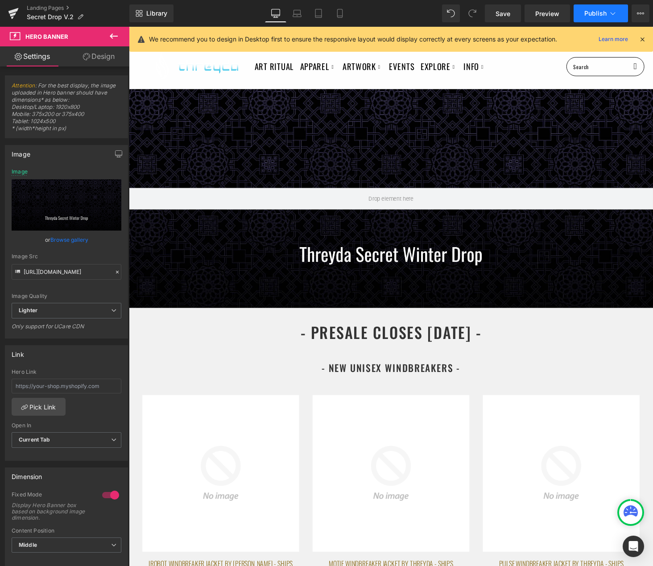
click at [612, 15] on icon at bounding box center [612, 13] width 9 height 9
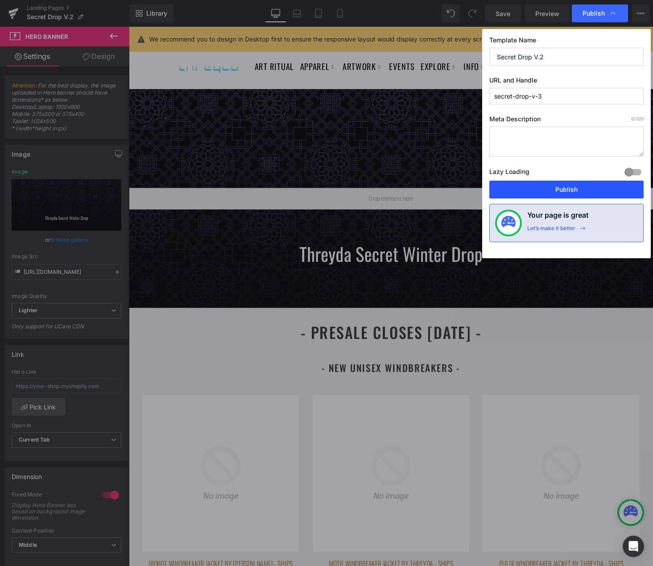
click at [563, 186] on button "Publish" at bounding box center [566, 190] width 154 height 18
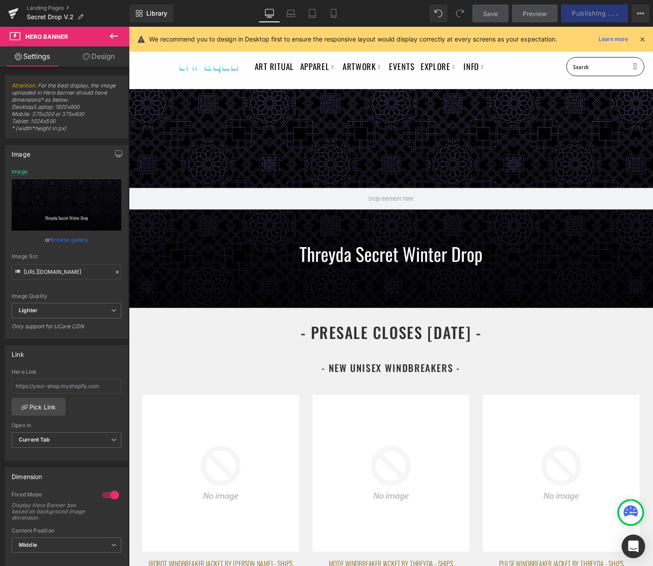
click at [634, 543] on icon "Open Intercom Messenger" at bounding box center [633, 546] width 10 height 12
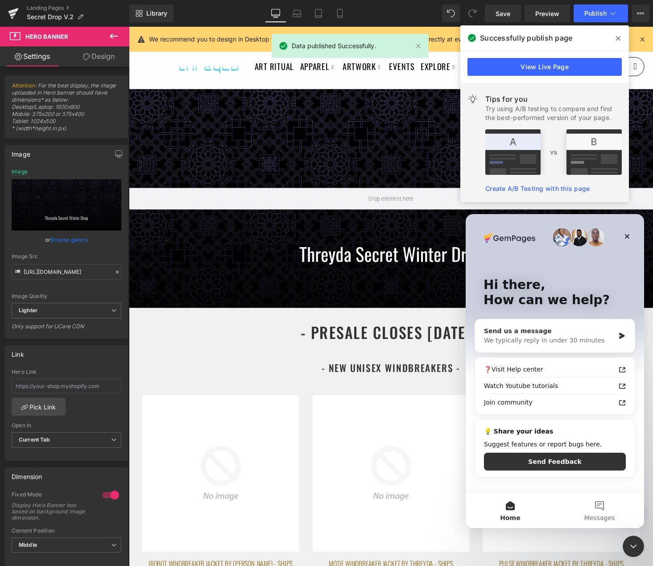
click at [593, 337] on div "We typically reply in under 30 minutes" at bounding box center [549, 340] width 131 height 9
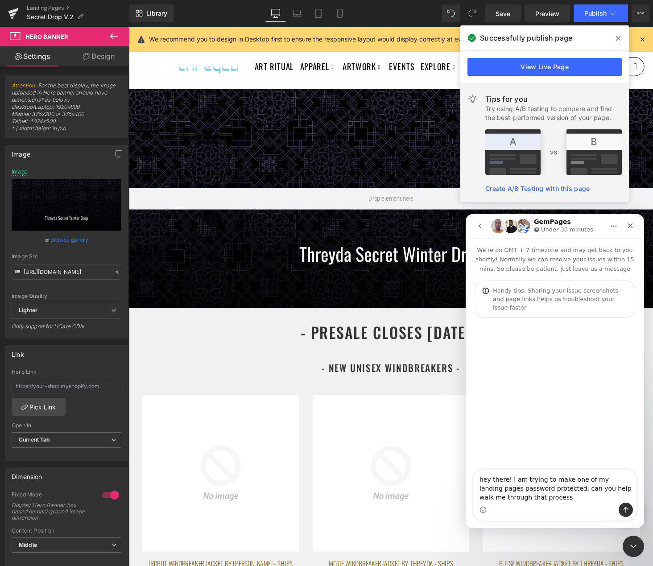
type textarea "hey there! I am trying to make one of my landing pages password protected. can …"
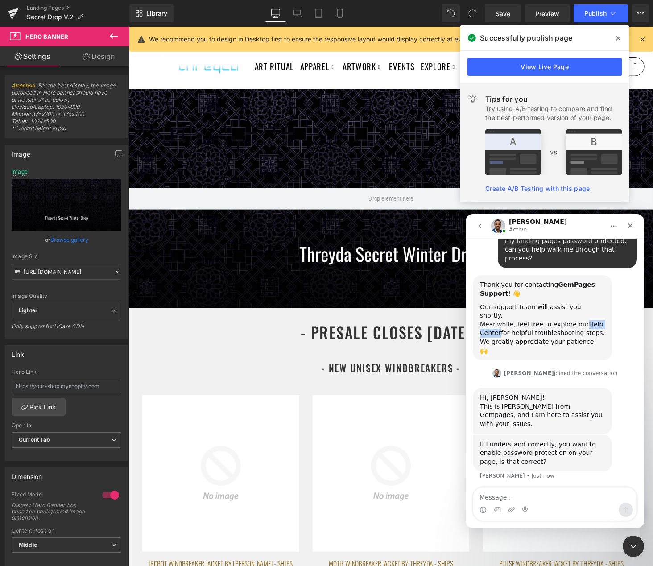
scroll to position [108, 0]
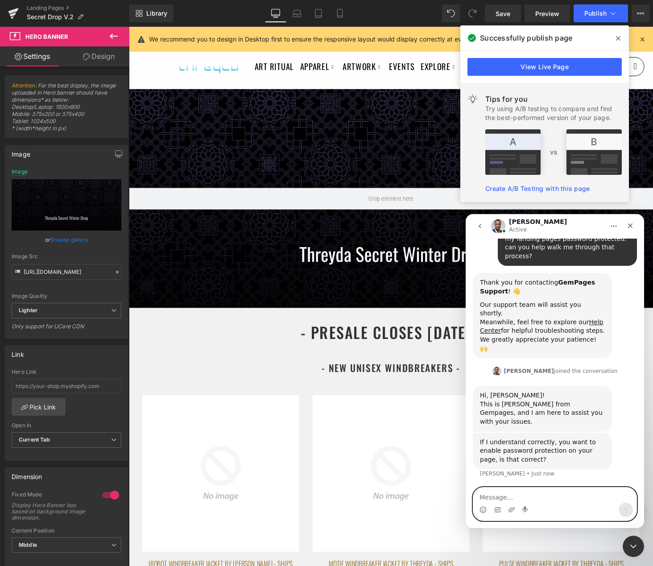
click at [521, 501] on textarea "Message…" at bounding box center [554, 494] width 163 height 15
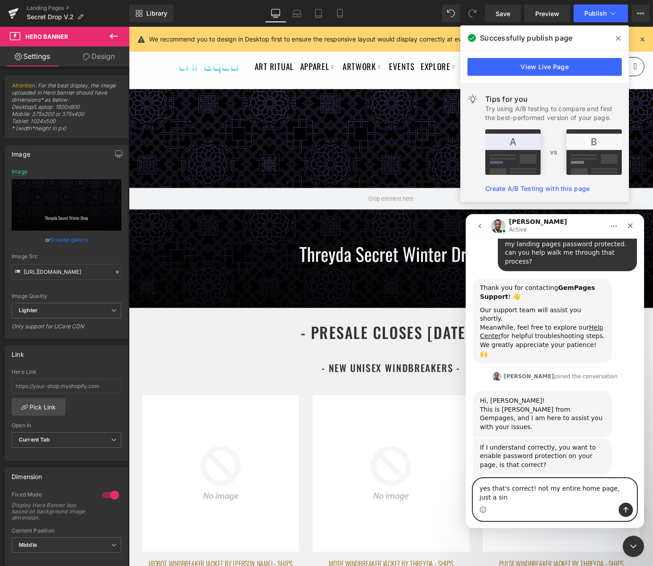
scroll to position [111, 0]
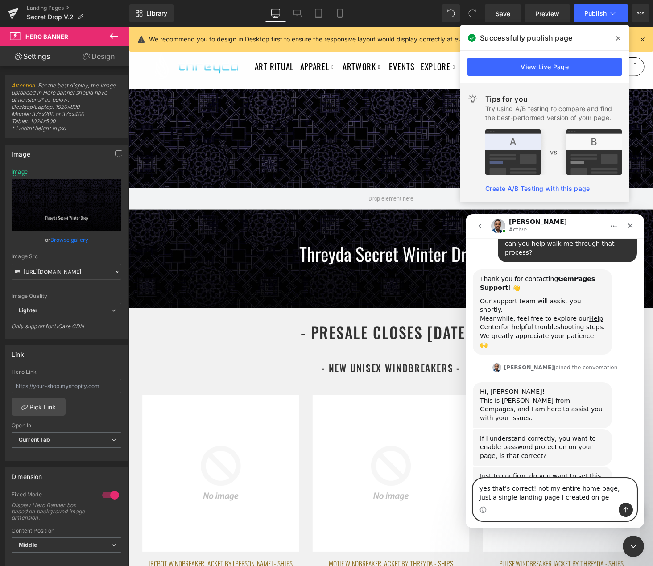
type textarea "yes that's correct! not my entire home page, just a single landing page I creat…"
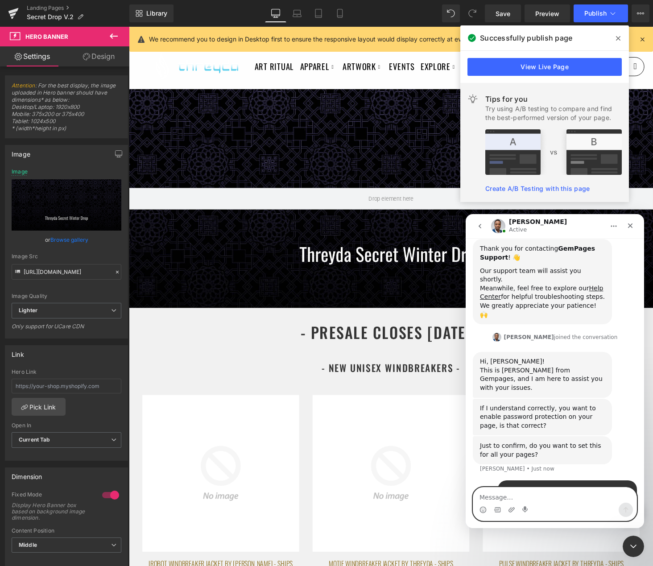
scroll to position [147, 0]
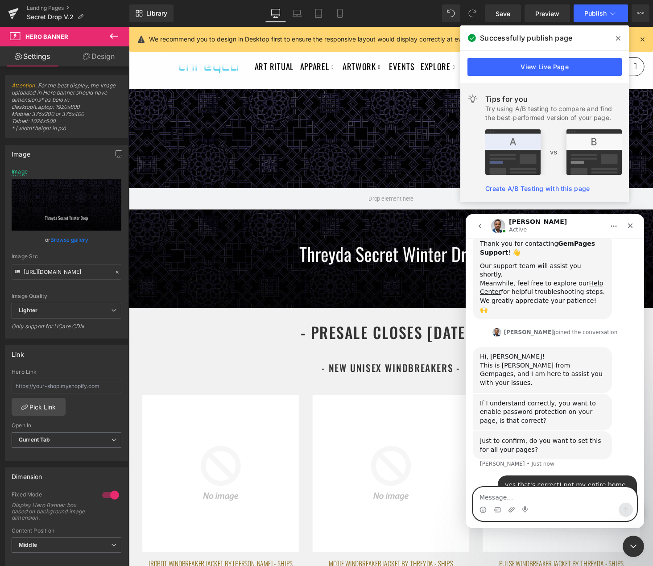
click at [509, 494] on textarea "Message…" at bounding box center [554, 494] width 163 height 15
click at [616, 41] on icon at bounding box center [618, 38] width 4 height 7
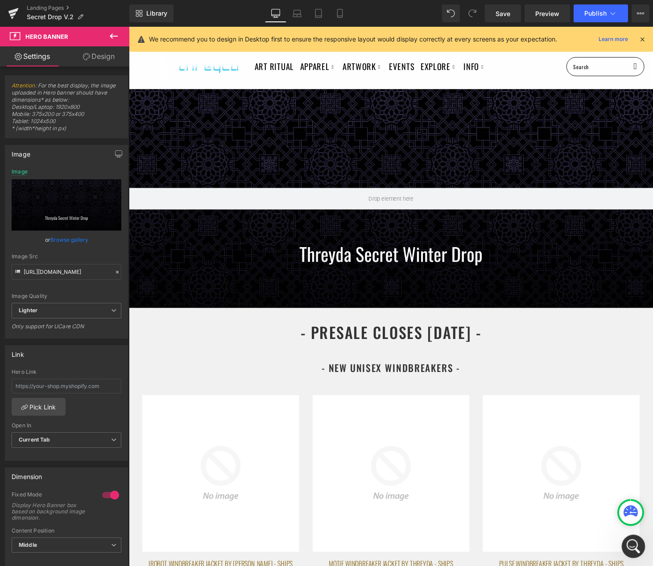
click at [625, 548] on div "Open Intercom Messenger" at bounding box center [631, 544] width 29 height 29
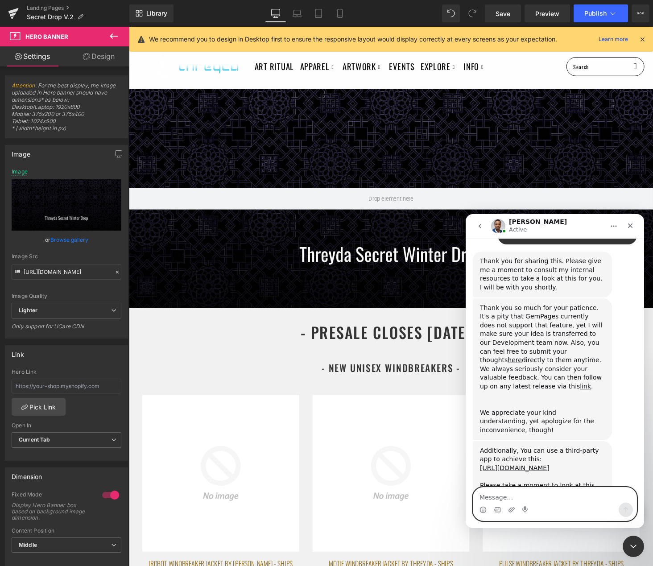
scroll to position [406, 0]
click at [634, 225] on div "Close" at bounding box center [630, 226] width 16 height 16
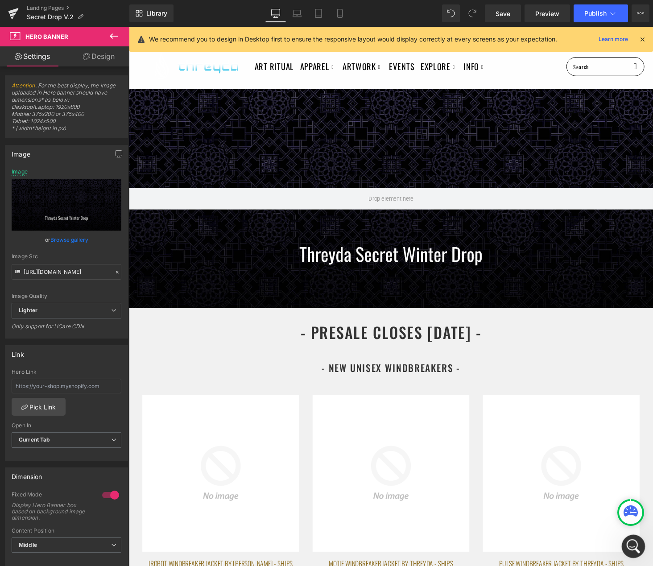
click at [626, 542] on div "Open Intercom Messenger" at bounding box center [631, 544] width 29 height 29
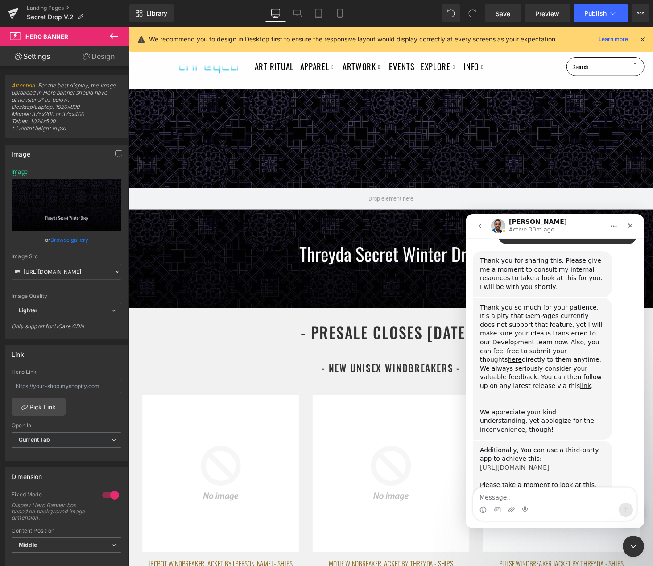
click at [529, 464] on link "https://apps.shopify.com/locksmith" at bounding box center [515, 467] width 70 height 7
click at [631, 226] on icon "Close" at bounding box center [630, 225] width 5 height 5
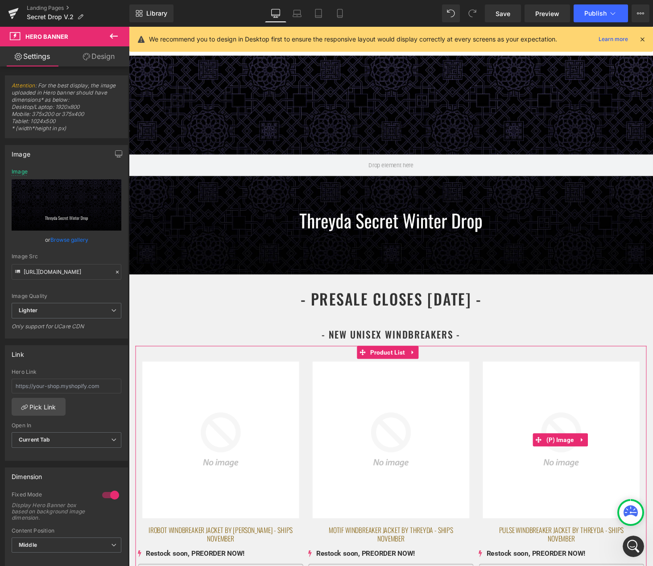
scroll to position [56, 0]
